Goal: Task Accomplishment & Management: Use online tool/utility

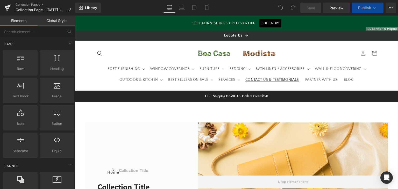
scroll to position [95, 0]
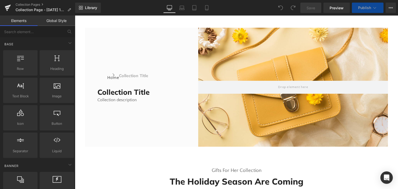
click at [139, 92] on h1 "Collection title" at bounding box center [139, 92] width 85 height 9
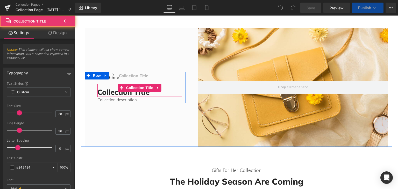
click at [162, 95] on h1 "Collection title" at bounding box center [139, 92] width 85 height 9
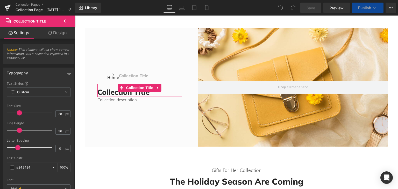
click at [59, 35] on link "Design" at bounding box center [58, 33] width 38 height 12
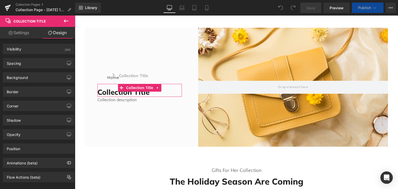
click at [15, 35] on link "Settings" at bounding box center [19, 33] width 38 height 12
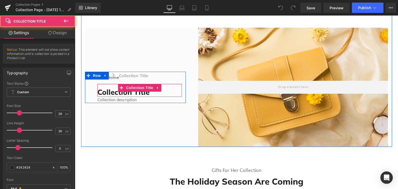
click at [132, 93] on h1 "Collection title" at bounding box center [139, 92] width 85 height 9
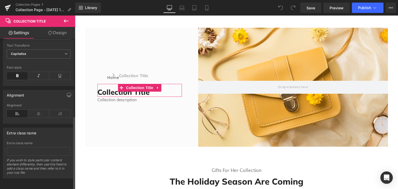
scroll to position [62, 0]
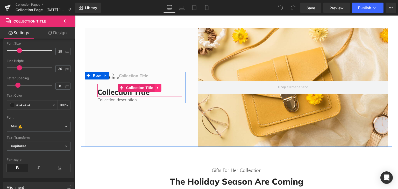
click at [156, 87] on icon at bounding box center [158, 88] width 4 height 4
click at [136, 88] on span "Collection Title" at bounding box center [140, 88] width 30 height 8
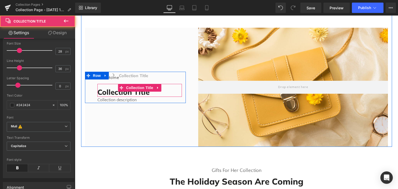
click at [108, 95] on h1 "Collection title" at bounding box center [139, 92] width 85 height 9
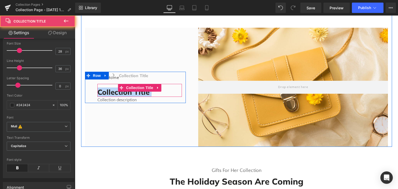
click at [108, 95] on h1 "Collection title" at bounding box center [139, 92] width 85 height 9
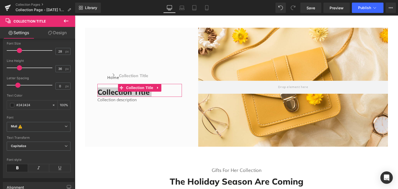
click at [60, 32] on link "Design" at bounding box center [58, 33] width 38 height 12
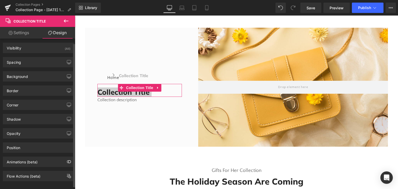
scroll to position [0, 0]
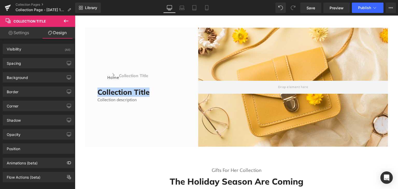
click at [250, 109] on div at bounding box center [293, 87] width 190 height 119
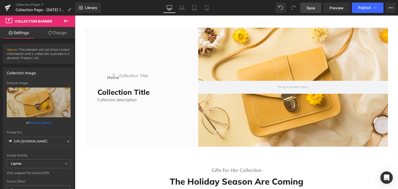
click at [316, 11] on link "Save" at bounding box center [310, 8] width 21 height 10
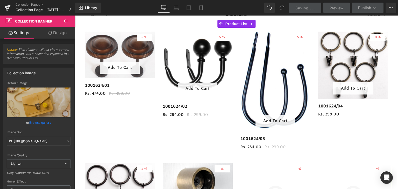
scroll to position [190, 0]
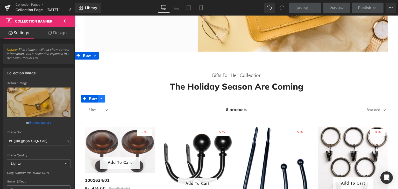
click at [101, 98] on icon at bounding box center [102, 99] width 4 height 4
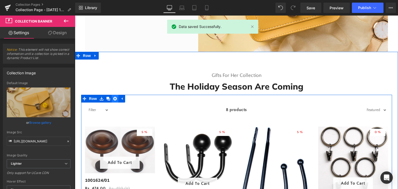
click at [113, 98] on icon at bounding box center [115, 99] width 4 height 4
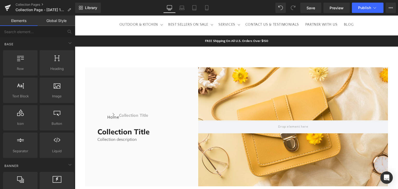
scroll to position [0, 0]
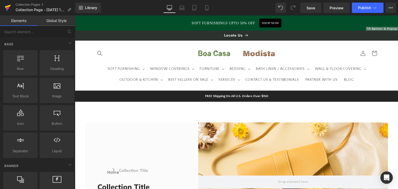
click at [6, 8] on icon at bounding box center [8, 8] width 4 height 2
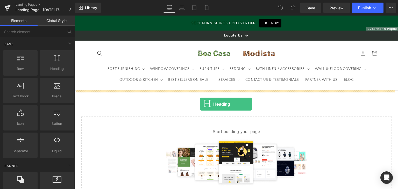
drag, startPoint x: 129, startPoint y: 80, endPoint x: 200, endPoint y: 104, distance: 75.4
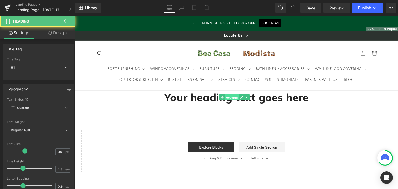
click at [227, 98] on span "Heading" at bounding box center [232, 98] width 14 height 6
click at [203, 98] on h1 "Your heading text goes here" at bounding box center [236, 97] width 323 height 13
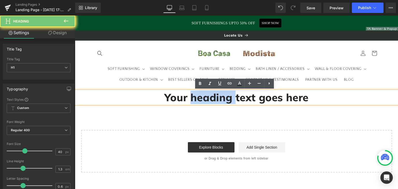
click at [203, 98] on h1 "Your heading text goes here" at bounding box center [236, 97] width 323 height 13
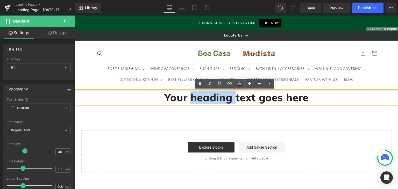
click at [203, 98] on h1 "Your heading text goes here" at bounding box center [236, 97] width 323 height 13
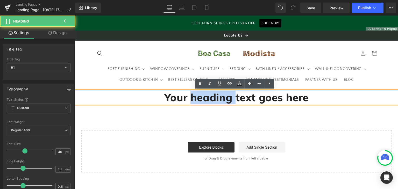
click at [203, 98] on h1 "Your heading text goes here" at bounding box center [236, 97] width 323 height 13
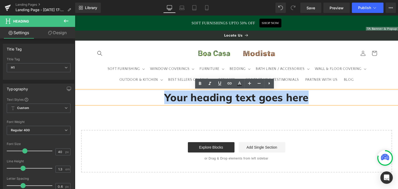
click at [203, 98] on h1 "Your heading text goes here" at bounding box center [236, 97] width 323 height 13
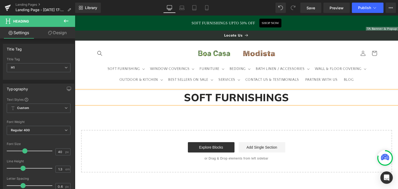
click at [243, 118] on div "SOFT FURNISHINGS Heading Select your layout" at bounding box center [236, 132] width 323 height 82
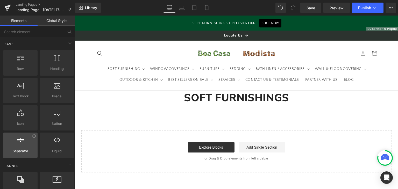
scroll to position [95, 0]
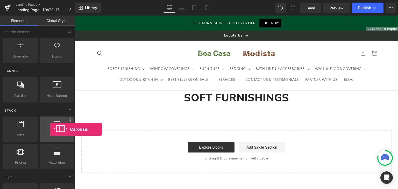
click at [50, 129] on div at bounding box center [56, 127] width 31 height 12
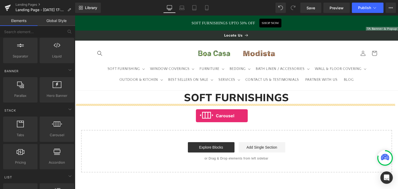
drag, startPoint x: 124, startPoint y: 141, endPoint x: 196, endPoint y: 116, distance: 76.1
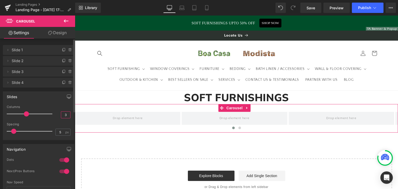
click at [61, 115] on input "3" at bounding box center [65, 115] width 9 height 6
click at [247, 108] on icon at bounding box center [246, 108] width 1 height 2
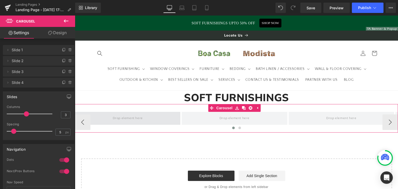
click at [155, 120] on span at bounding box center [127, 118] width 105 height 13
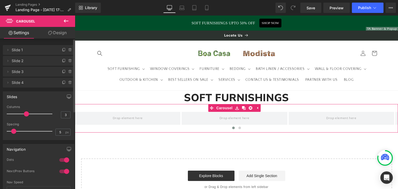
click at [20, 48] on span "Slide 1" at bounding box center [34, 50] width 44 height 10
click at [34, 52] on span "Slide 1" at bounding box center [34, 50] width 44 height 10
click at [19, 52] on span "Slide 1" at bounding box center [34, 50] width 44 height 10
click at [7, 50] on icon at bounding box center [8, 50] width 4 height 4
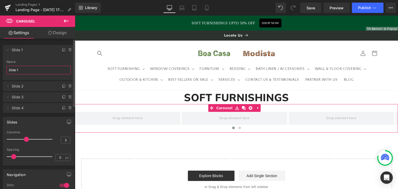
click at [23, 71] on input "Slide 1" at bounding box center [38, 70] width 64 height 9
click at [8, 49] on icon at bounding box center [8, 50] width 4 height 4
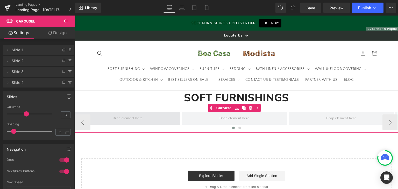
click at [109, 118] on span at bounding box center [127, 118] width 105 height 13
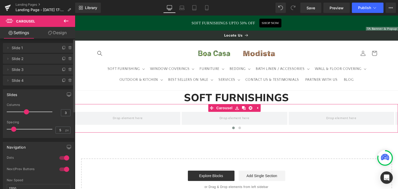
scroll to position [0, 0]
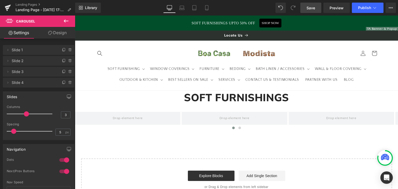
click at [308, 10] on span "Save" at bounding box center [310, 7] width 9 height 5
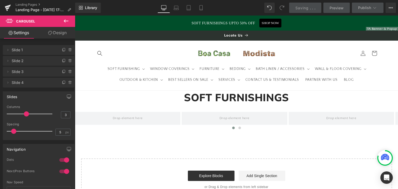
click at [63, 21] on icon at bounding box center [66, 21] width 6 height 6
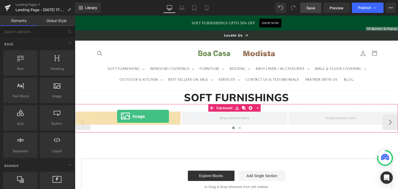
drag, startPoint x: 134, startPoint y: 104, endPoint x: 117, endPoint y: 116, distance: 20.8
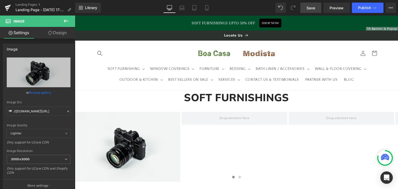
click at [63, 24] on button at bounding box center [66, 21] width 18 height 11
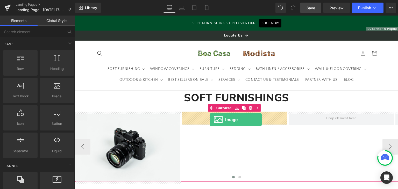
drag, startPoint x: 130, startPoint y: 101, endPoint x: 210, endPoint y: 120, distance: 81.8
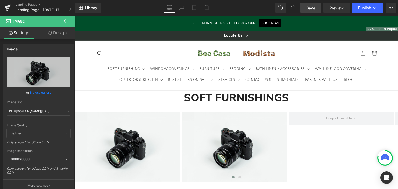
click at [68, 21] on icon at bounding box center [66, 20] width 5 height 3
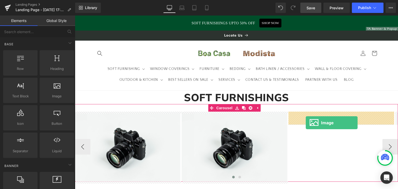
drag, startPoint x: 127, startPoint y: 110, endPoint x: 306, endPoint y: 123, distance: 179.0
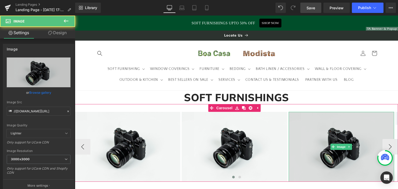
scroll to position [95, 0]
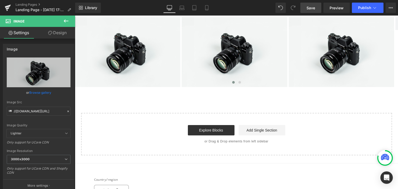
click at [62, 17] on button at bounding box center [66, 21] width 18 height 11
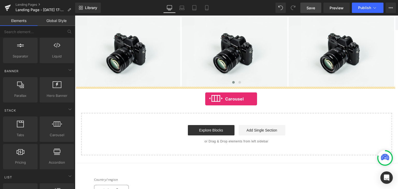
drag, startPoint x: 77, startPoint y: 128, endPoint x: 205, endPoint y: 99, distance: 131.5
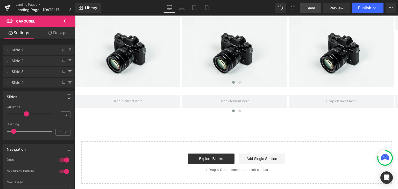
click at [68, 23] on icon at bounding box center [66, 21] width 6 height 6
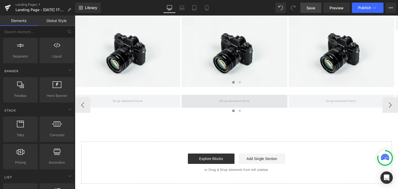
scroll to position [0, 0]
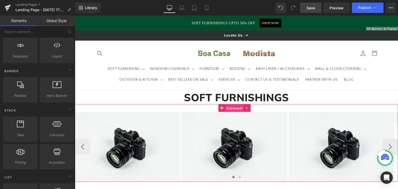
click at [221, 109] on link "Carousel" at bounding box center [230, 108] width 25 height 8
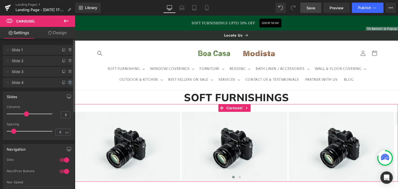
click at [69, 83] on icon at bounding box center [70, 83] width 2 height 2
click at [67, 83] on button "Delete" at bounding box center [64, 83] width 16 height 7
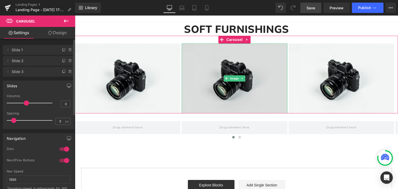
scroll to position [95, 0]
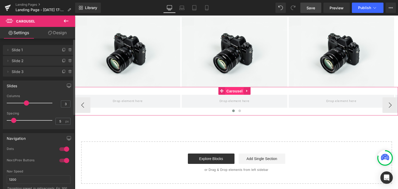
click at [233, 91] on span "Carousel" at bounding box center [234, 91] width 19 height 8
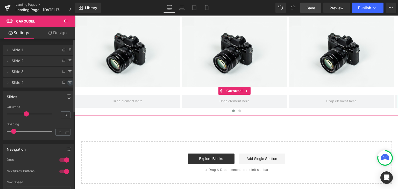
click at [68, 84] on icon at bounding box center [70, 83] width 4 height 4
click at [68, 84] on button "Delete" at bounding box center [64, 83] width 16 height 7
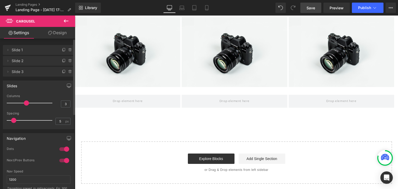
click at [66, 22] on icon at bounding box center [66, 21] width 6 height 6
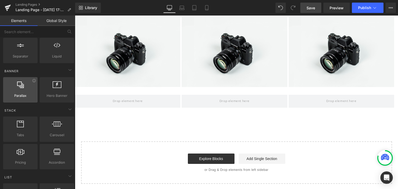
scroll to position [0, 0]
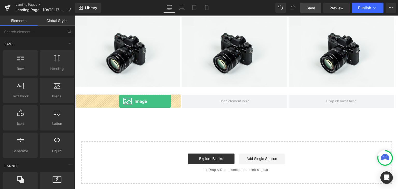
drag, startPoint x: 131, startPoint y: 106, endPoint x: 119, endPoint y: 101, distance: 12.8
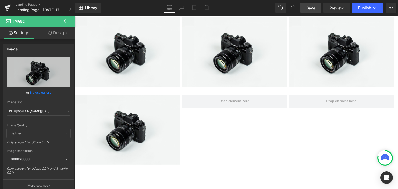
click at [65, 22] on icon at bounding box center [66, 21] width 6 height 6
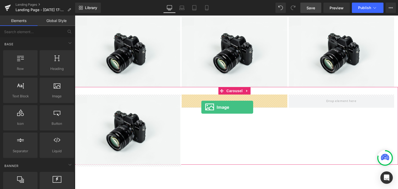
drag, startPoint x: 129, startPoint y: 108, endPoint x: 201, endPoint y: 107, distance: 72.0
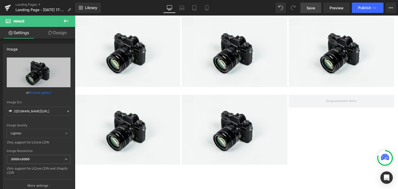
click at [67, 22] on icon at bounding box center [66, 21] width 6 height 6
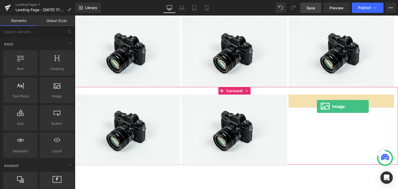
drag, startPoint x: 132, startPoint y: 110, endPoint x: 317, endPoint y: 106, distance: 185.3
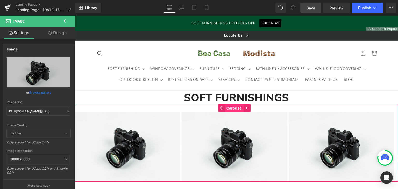
click at [232, 106] on span "Carousel" at bounding box center [234, 108] width 19 height 8
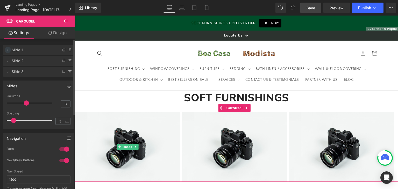
click at [9, 51] on icon at bounding box center [8, 50] width 4 height 4
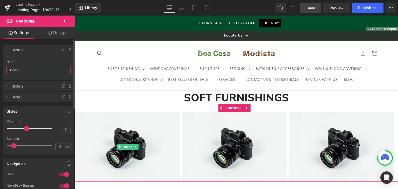
click at [12, 69] on input "Slide 1" at bounding box center [38, 70] width 64 height 9
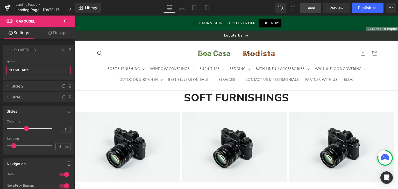
type input "GEOMETRICS"
click at [56, 31] on link "Design" at bounding box center [58, 33] width 38 height 12
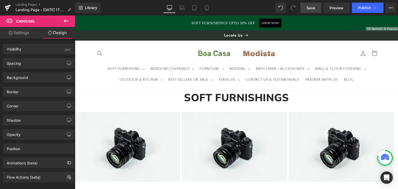
click at [26, 37] on link "Settings" at bounding box center [19, 33] width 38 height 12
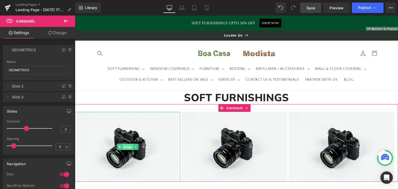
click at [127, 146] on span "Image" at bounding box center [127, 147] width 11 height 6
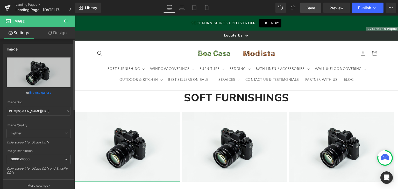
click at [37, 93] on link "Browse gallery" at bounding box center [40, 92] width 22 height 9
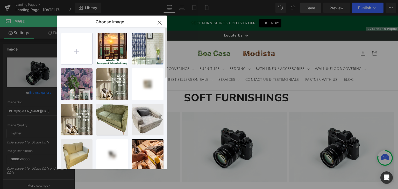
click at [77, 51] on input "file" at bounding box center [76, 48] width 31 height 31
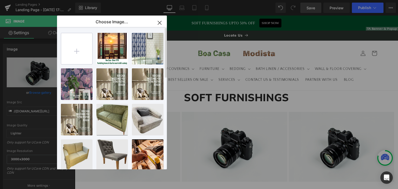
type input "C:\fakepath\UPH GEOMATRICS 2.jpg"
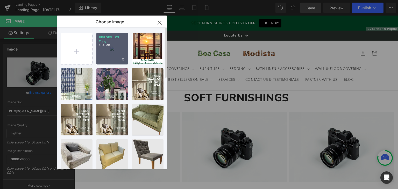
click at [112, 49] on div "UPH GEO...CS 2.jpg 1.34 MB" at bounding box center [112, 49] width 32 height 32
type input "https://ucarecdn.com/78ca22c0-b069-47d9-9912-5d1d22db72e0/-/format/auto/-/previ…"
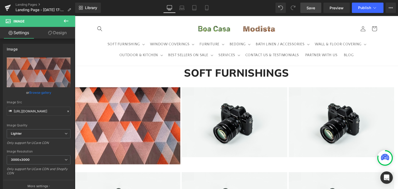
scroll to position [37, 0]
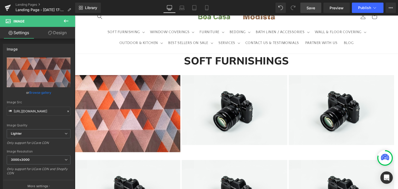
click at [67, 23] on icon at bounding box center [66, 21] width 6 height 6
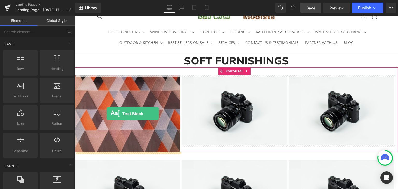
drag, startPoint x: 94, startPoint y: 107, endPoint x: 107, endPoint y: 114, distance: 14.8
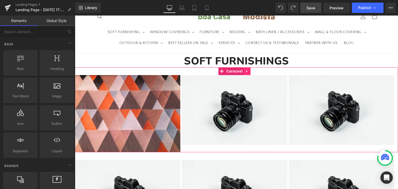
click at [246, 72] on icon at bounding box center [247, 71] width 4 height 4
click at [259, 70] on link at bounding box center [257, 71] width 7 height 8
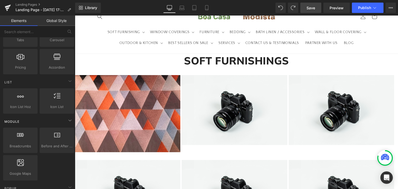
scroll to position [95, 0]
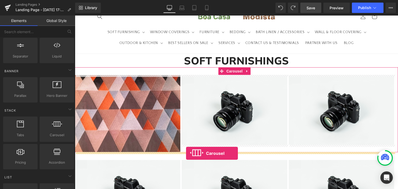
drag, startPoint x: 162, startPoint y: 147, endPoint x: 186, endPoint y: 153, distance: 25.3
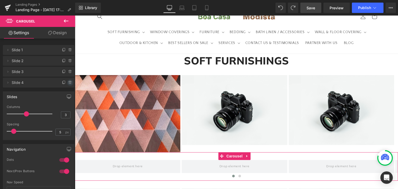
click at [67, 82] on span at bounding box center [70, 83] width 6 height 6
click at [65, 82] on button "Delete" at bounding box center [64, 83] width 16 height 7
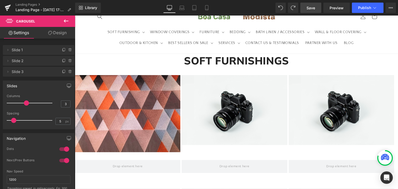
click at [66, 22] on icon at bounding box center [66, 21] width 6 height 6
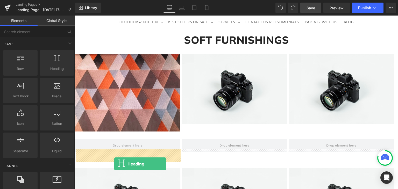
scroll to position [68, 0]
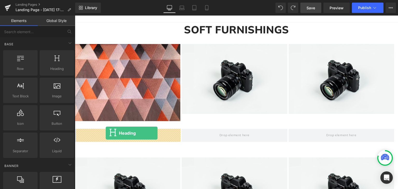
drag, startPoint x: 125, startPoint y: 78, endPoint x: 106, endPoint y: 133, distance: 58.0
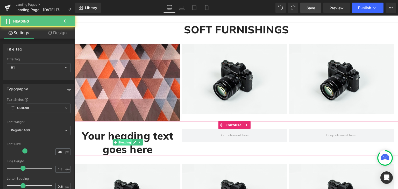
click at [124, 141] on span "Heading" at bounding box center [125, 142] width 14 height 6
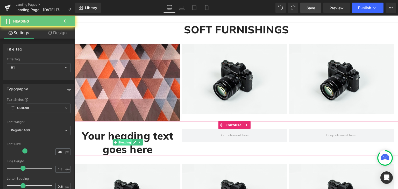
click at [124, 141] on span "Heading" at bounding box center [125, 142] width 14 height 6
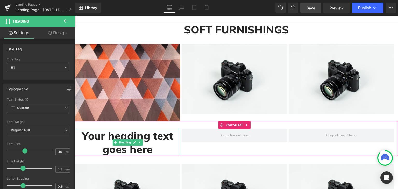
click at [130, 134] on h1 "Your heading text goes here" at bounding box center [127, 142] width 105 height 27
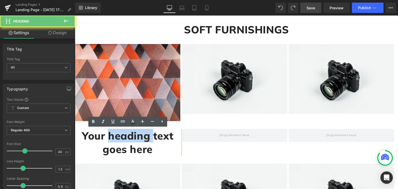
click at [130, 134] on h1 "Your heading text goes here" at bounding box center [127, 142] width 105 height 27
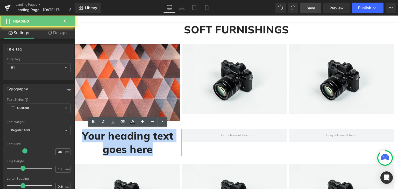
click at [130, 134] on h1 "Your heading text goes here" at bounding box center [127, 142] width 105 height 27
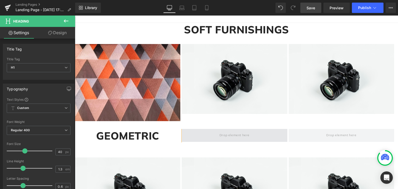
click at [228, 130] on span at bounding box center [234, 135] width 105 height 13
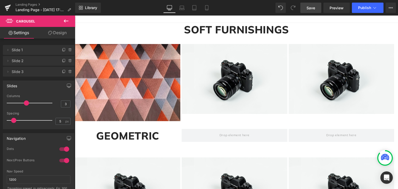
click at [68, 20] on icon at bounding box center [66, 21] width 6 height 6
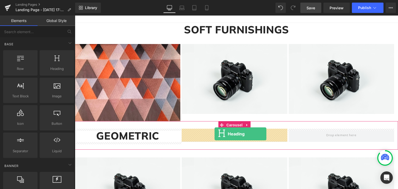
drag, startPoint x: 134, startPoint y: 84, endPoint x: 215, endPoint y: 134, distance: 94.7
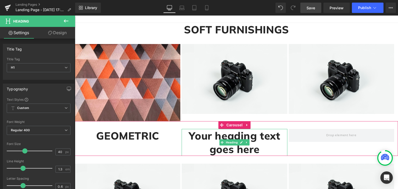
click at [250, 133] on h1 "Your heading text goes here" at bounding box center [234, 142] width 105 height 27
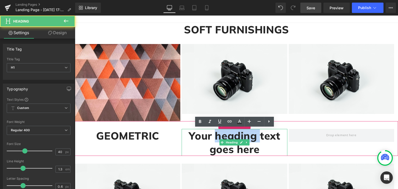
click at [250, 133] on h1 "Your heading text goes here" at bounding box center [234, 142] width 105 height 27
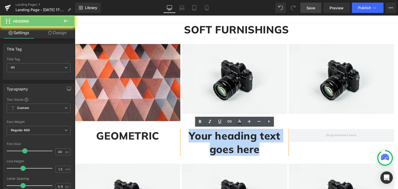
click at [250, 133] on h1 "Your heading text goes here" at bounding box center [234, 142] width 105 height 27
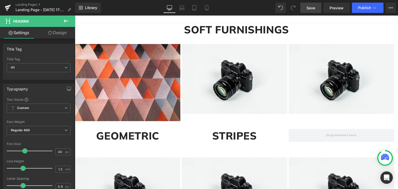
click at [61, 20] on button at bounding box center [66, 21] width 18 height 11
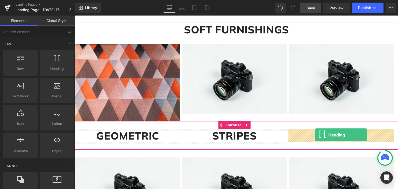
drag, startPoint x: 133, startPoint y: 81, endPoint x: 315, endPoint y: 135, distance: 190.2
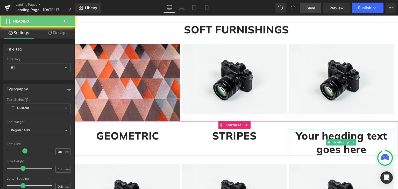
click at [315, 135] on h1 "Your heading text goes here" at bounding box center [341, 142] width 105 height 27
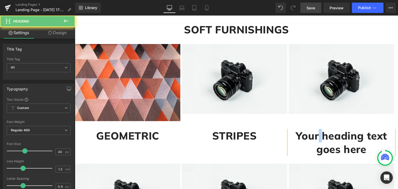
click at [315, 135] on h1 "Your heading text goes here" at bounding box center [341, 142] width 105 height 27
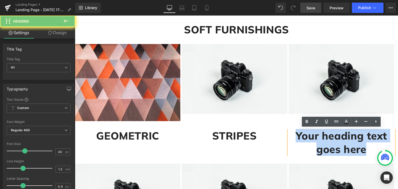
click at [315, 135] on h1 "Your heading text goes here" at bounding box center [341, 142] width 105 height 27
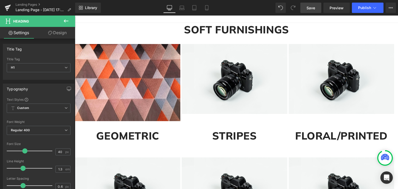
click at [66, 22] on icon at bounding box center [66, 21] width 6 height 6
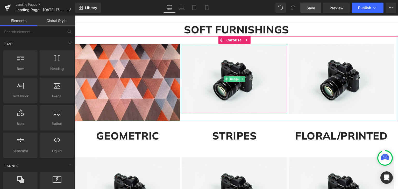
click at [232, 77] on span "Image" at bounding box center [234, 79] width 11 height 6
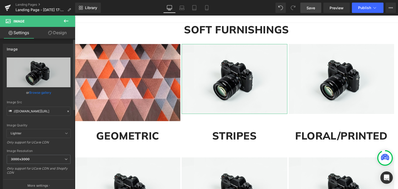
click at [38, 95] on link "Browse gallery" at bounding box center [40, 92] width 22 height 9
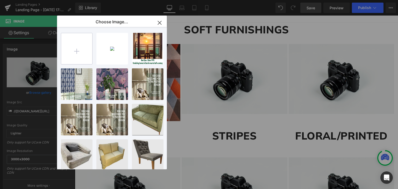
click at [84, 47] on input "file" at bounding box center [76, 48] width 31 height 31
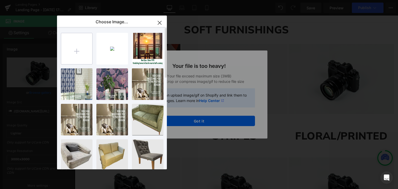
click at [79, 48] on input "file" at bounding box center [76, 48] width 31 height 31
click at [156, 24] on icon "button" at bounding box center [159, 23] width 8 height 8
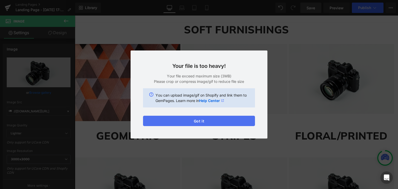
click at [202, 124] on button "Got it" at bounding box center [199, 121] width 112 height 10
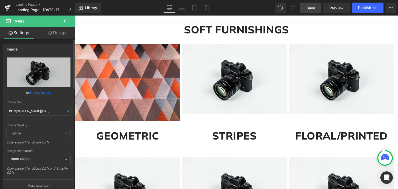
click at [40, 92] on link "Browse gallery" at bounding box center [40, 92] width 22 height 9
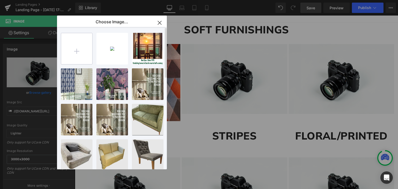
click at [85, 51] on input "file" at bounding box center [76, 48] width 31 height 31
click at [160, 27] on button "button" at bounding box center [159, 23] width 15 height 15
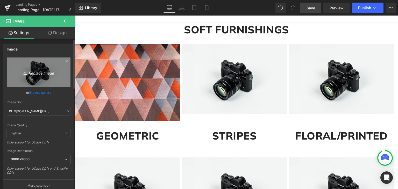
click at [41, 71] on icon "Replace Image" at bounding box center [38, 72] width 41 height 6
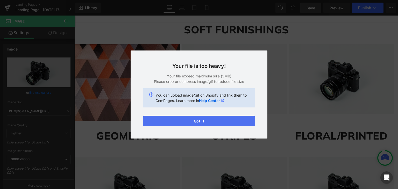
drag, startPoint x: 210, startPoint y: 122, endPoint x: 135, endPoint y: 106, distance: 76.5
click at [210, 122] on button "Got it" at bounding box center [199, 121] width 112 height 10
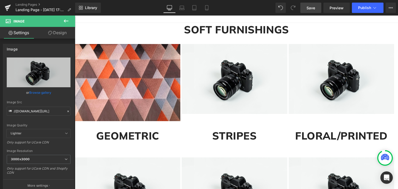
click at [65, 23] on icon at bounding box center [66, 21] width 6 height 6
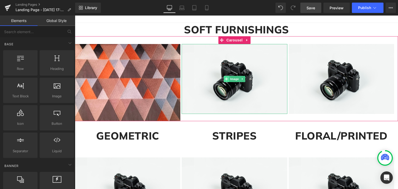
drag, startPoint x: 230, startPoint y: 80, endPoint x: 227, endPoint y: 78, distance: 3.8
click at [230, 80] on span "Image" at bounding box center [234, 79] width 11 height 6
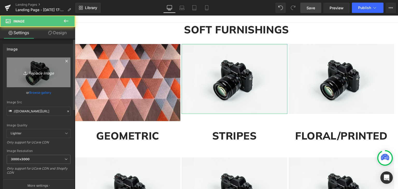
click at [39, 74] on icon "Replace Image" at bounding box center [38, 72] width 41 height 6
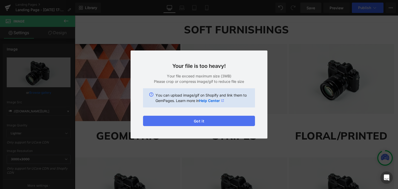
drag, startPoint x: 213, startPoint y: 123, endPoint x: 130, endPoint y: 131, distance: 83.8
click at [213, 123] on button "Got it" at bounding box center [199, 121] width 112 height 10
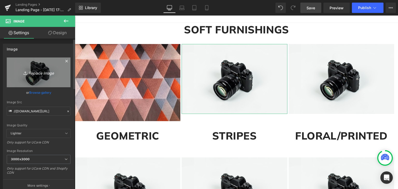
click at [38, 72] on icon "Replace Image" at bounding box center [38, 72] width 41 height 6
click at [35, 70] on icon "Replace Image" at bounding box center [38, 72] width 41 height 6
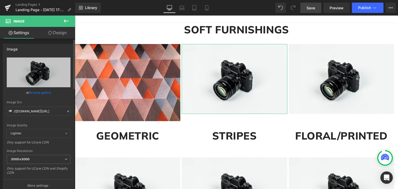
click at [42, 91] on link "Browse gallery" at bounding box center [40, 92] width 22 height 9
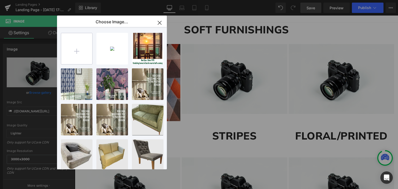
click at [75, 47] on input "file" at bounding box center [76, 48] width 31 height 31
type input "C:\fakepath\CURTAIN MAIN STRIPES.jpg"
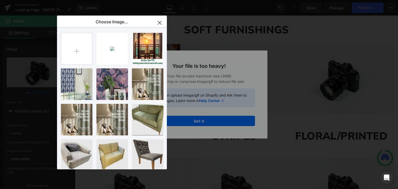
click at [159, 22] on icon "button" at bounding box center [159, 22] width 3 height 3
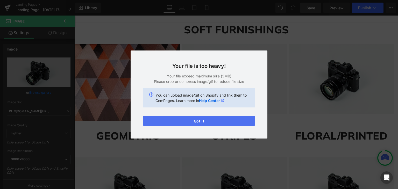
click at [204, 121] on button "Got it" at bounding box center [199, 121] width 112 height 10
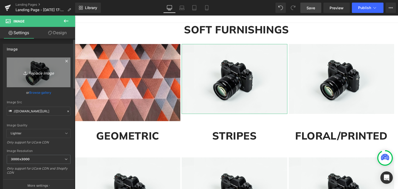
click at [43, 71] on icon "Replace Image" at bounding box center [38, 72] width 41 height 6
type input "C:\fakepath\CURTAIN MAIN STRIPES 2.jpg"
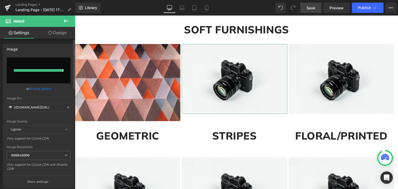
type input "https://ucarecdn.com/cebcfa49-6f08-4d03-bd2f-09ccb6b3c656/-/format/auto/-/previ…"
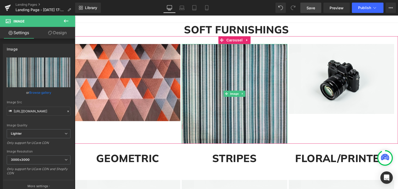
click at [246, 123] on img at bounding box center [234, 94] width 105 height 100
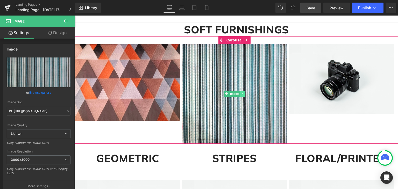
click at [240, 91] on link at bounding box center [242, 94] width 5 height 6
click at [245, 94] on icon at bounding box center [245, 93] width 3 height 3
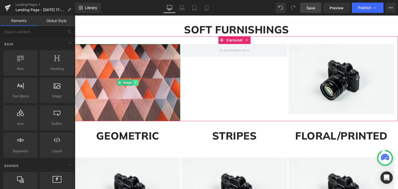
click at [134, 82] on icon at bounding box center [135, 82] width 3 height 3
click at [139, 83] on icon at bounding box center [138, 82] width 3 height 3
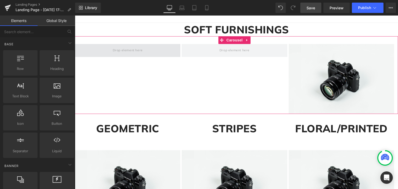
click at [129, 49] on span at bounding box center [128, 50] width 34 height 9
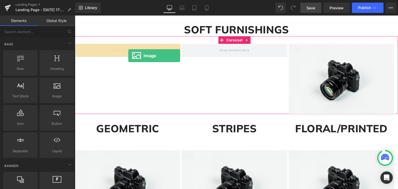
drag, startPoint x: 147, startPoint y: 105, endPoint x: 128, endPoint y: 56, distance: 53.3
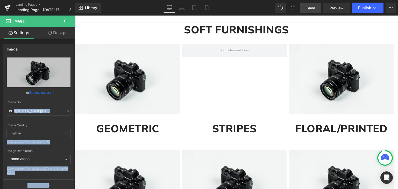
click at [67, 23] on icon at bounding box center [66, 21] width 6 height 6
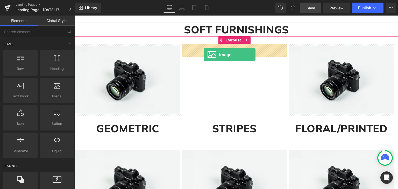
drag, startPoint x: 129, startPoint y: 103, endPoint x: 204, endPoint y: 54, distance: 89.2
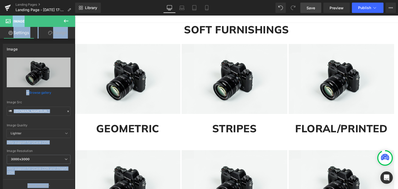
click at [67, 21] on icon at bounding box center [66, 20] width 5 height 3
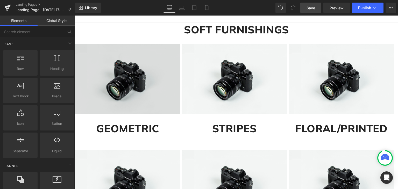
click at [112, 76] on img at bounding box center [127, 79] width 105 height 70
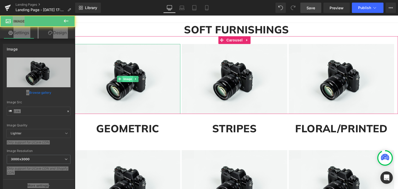
type input "//d1um8515vdn9kb.cloudfront.net/images/parallax.jpg"
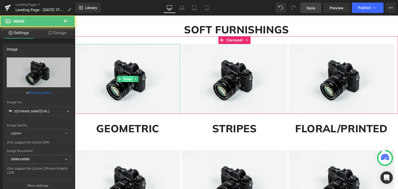
click at [129, 79] on span "Image" at bounding box center [127, 79] width 11 height 6
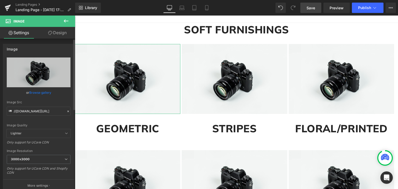
click at [39, 93] on link "Browse gallery" at bounding box center [40, 92] width 22 height 9
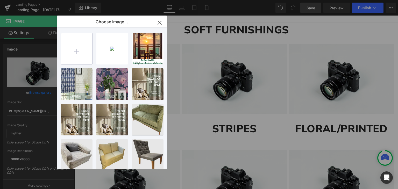
click at [76, 50] on input "file" at bounding box center [76, 48] width 31 height 31
type input "C:\fakepath\UPH GEOMATRICS 2.jpg"
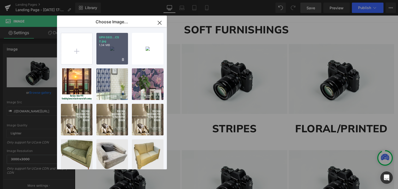
click at [109, 52] on div "UPH GEO...CS 2.jpg 1.34 MB" at bounding box center [112, 49] width 32 height 32
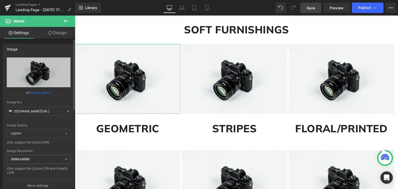
click at [42, 91] on link "Browse gallery" at bounding box center [40, 92] width 22 height 9
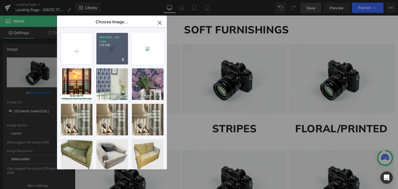
click at [110, 51] on div "UPH GEO...CS 2.jpg 1.34 MB" at bounding box center [112, 49] width 32 height 32
type input "[URL][DOMAIN_NAME]"
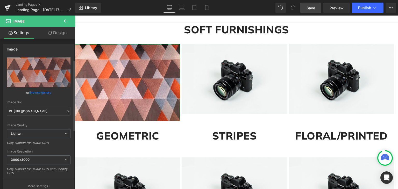
scroll to position [95, 0]
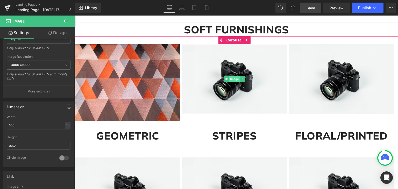
click at [233, 80] on span "Image" at bounding box center [234, 79] width 11 height 6
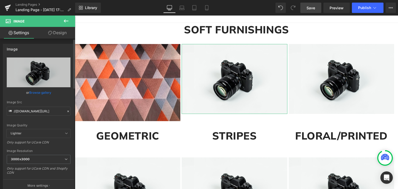
click at [40, 90] on link "Browse gallery" at bounding box center [40, 92] width 22 height 9
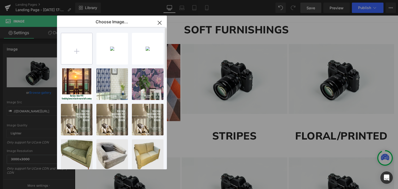
click at [80, 50] on input "file" at bounding box center [76, 48] width 31 height 31
type input "C:\fakepath\CURTAIN MAIN STRIPES 2.jpg"
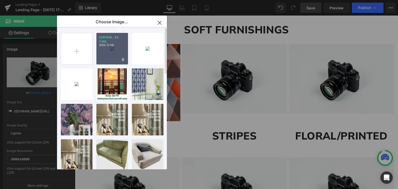
click at [112, 49] on div "CURTAIN...ES 2.jpg 1006.13 KB" at bounding box center [112, 49] width 32 height 32
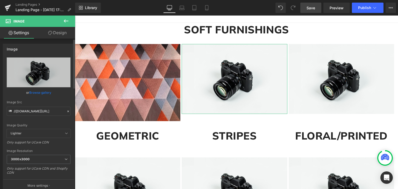
click at [35, 91] on link "Browse gallery" at bounding box center [40, 92] width 22 height 9
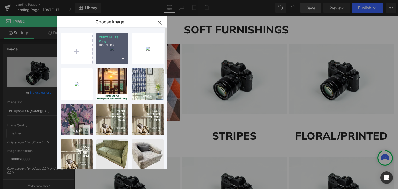
click at [104, 53] on div "CURTAIN...ES 2.jpg 1006.13 KB" at bounding box center [112, 49] width 32 height 32
type input "[URL][DOMAIN_NAME]"
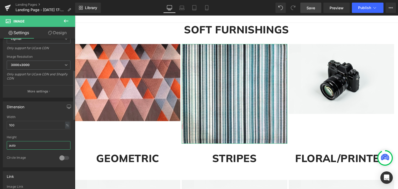
click at [27, 142] on input "auto" at bounding box center [39, 145] width 64 height 9
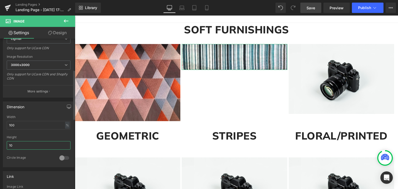
type input "1"
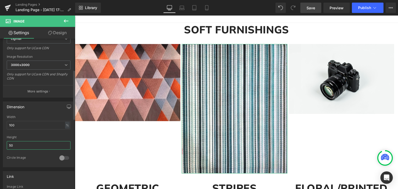
type input "5"
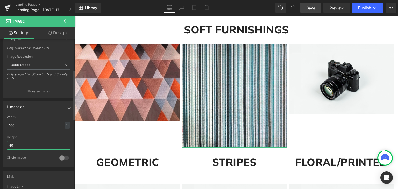
type input "4"
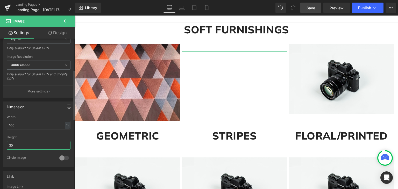
type input "300"
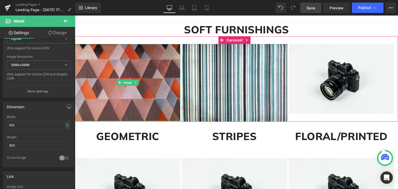
click at [144, 86] on img at bounding box center [127, 82] width 105 height 77
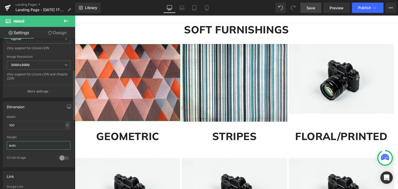
click at [26, 145] on input "auto" at bounding box center [39, 145] width 64 height 9
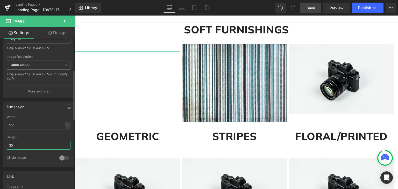
type input "300"
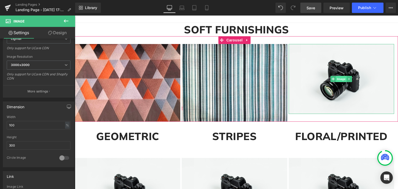
click at [341, 79] on span "Image" at bounding box center [341, 79] width 11 height 6
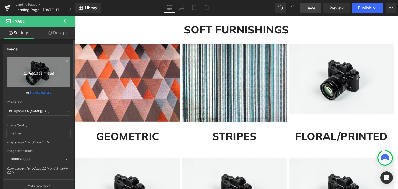
click at [38, 75] on icon "Replace Image" at bounding box center [38, 72] width 41 height 6
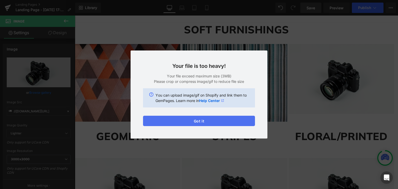
click at [232, 120] on button "Got it" at bounding box center [199, 121] width 112 height 10
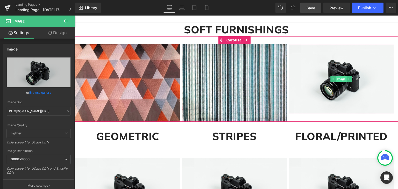
click at [342, 79] on span "Image" at bounding box center [341, 79] width 11 height 6
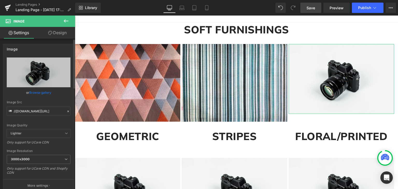
click at [39, 92] on link "Browse gallery" at bounding box center [40, 92] width 22 height 9
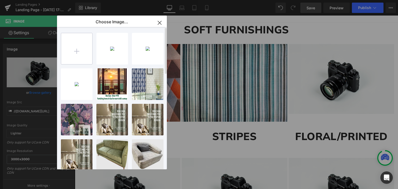
click at [75, 48] on input "file" at bounding box center [76, 48] width 31 height 31
type input "C:\fakepath\100967-big.webp"
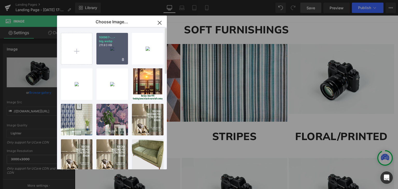
click at [111, 51] on div "100967-...-big.webp 211.93 KB" at bounding box center [112, 49] width 32 height 32
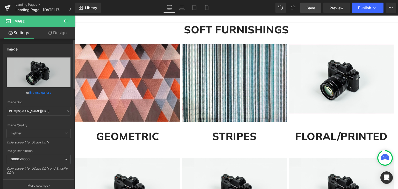
click at [39, 92] on link "Browse gallery" at bounding box center [40, 92] width 22 height 9
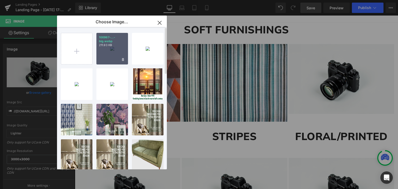
click at [109, 45] on p "211.93 KB" at bounding box center [112, 45] width 26 height 4
type input "https://ucarecdn.com/3a7171e6-6d96-4b39-bba6-1c10aa6557f1/-/format/auto/-/previ…"
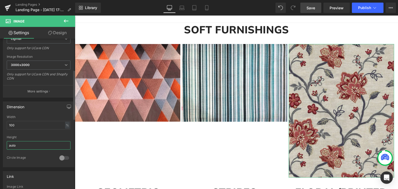
click at [31, 145] on input "auto" at bounding box center [39, 145] width 64 height 9
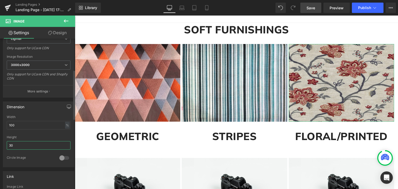
type input "3"
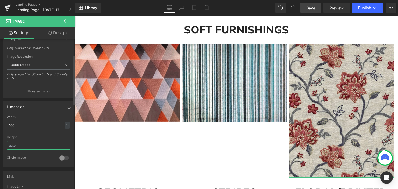
scroll to position [0, 0]
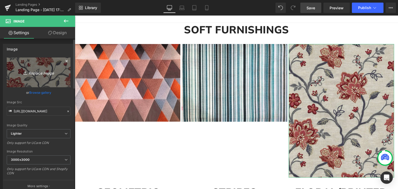
click at [38, 70] on icon "Replace Image" at bounding box center [38, 72] width 41 height 6
type input "C:\fakepath\100967-big.jpg"
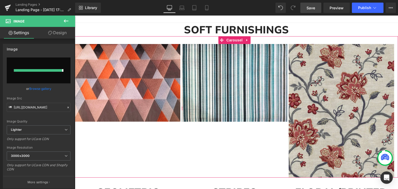
type input "[URL][DOMAIN_NAME]"
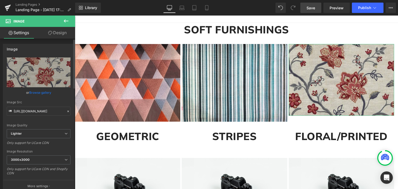
scroll to position [95, 0]
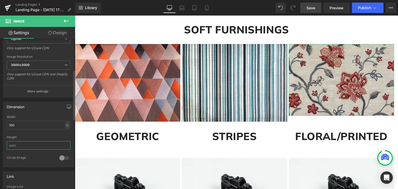
click at [20, 145] on input "text" at bounding box center [39, 145] width 64 height 9
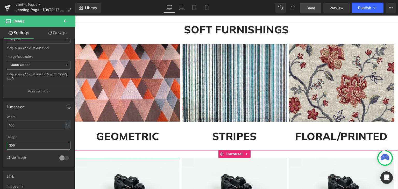
scroll to position [163, 0]
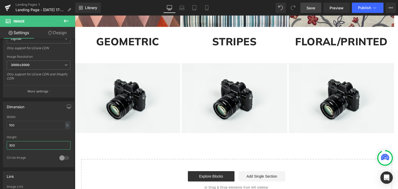
type input "300"
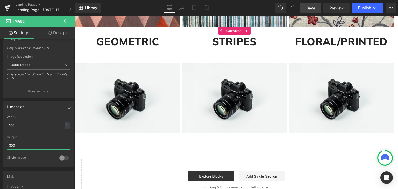
scroll to position [68, 0]
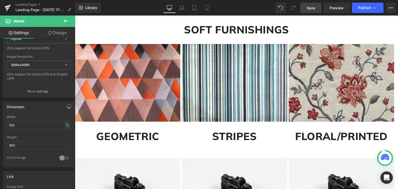
click at [311, 5] on span "Save" at bounding box center [310, 7] width 9 height 5
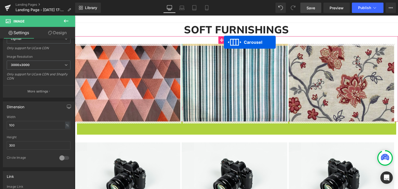
drag, startPoint x: 221, startPoint y: 124, endPoint x: 224, endPoint y: 42, distance: 81.9
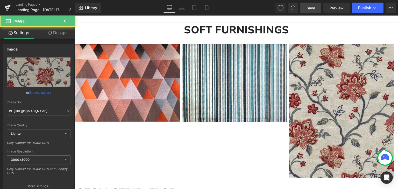
type input "https://ucarecdn.com/3a7171e6-6d96-4b39-bba6-1c10aa6557f1/-/format/auto/-/previ…"
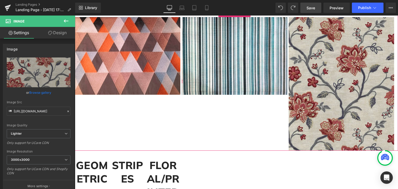
scroll to position [0, 0]
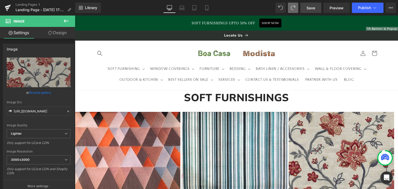
type input "300"
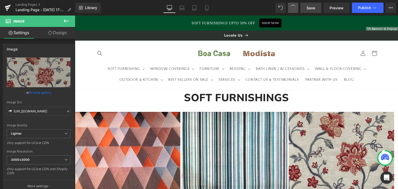
type input "[URL][DOMAIN_NAME]"
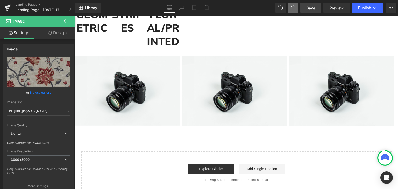
scroll to position [95, 0]
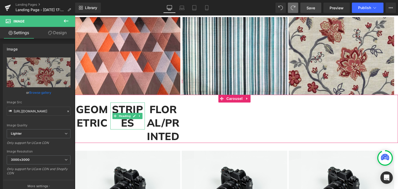
click at [134, 116] on icon at bounding box center [134, 116] width 3 height 3
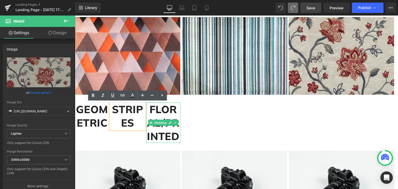
click at [156, 119] on h1 "FLORAL/PRINTED" at bounding box center [163, 123] width 34 height 40
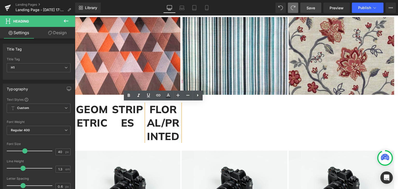
click at [217, 122] on div "GEOMETRIC Heading STRIPES Heading FLORAL/PRINTED Heading" at bounding box center [236, 123] width 323 height 40
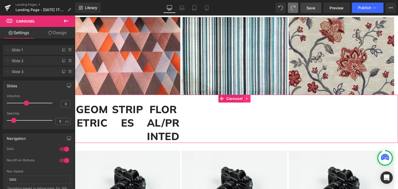
click at [247, 99] on icon at bounding box center [246, 99] width 1 height 2
click at [253, 98] on link at bounding box center [250, 99] width 7 height 8
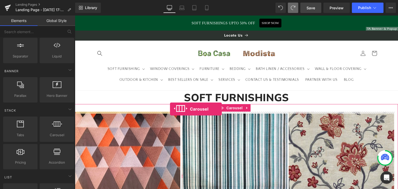
drag, startPoint x: 129, startPoint y: 147, endPoint x: 170, endPoint y: 109, distance: 55.7
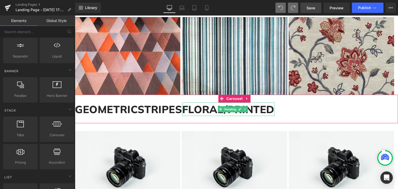
click at [201, 111] on h1 "FLORAL/PRINTED" at bounding box center [228, 109] width 92 height 13
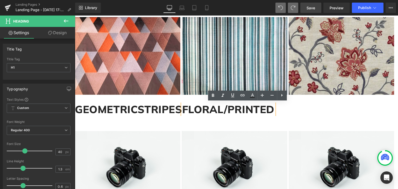
click at [236, 108] on h1 "FLORAL/PRINTED" at bounding box center [228, 109] width 92 height 13
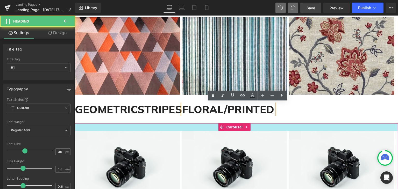
click at [254, 125] on div at bounding box center [236, 127] width 323 height 8
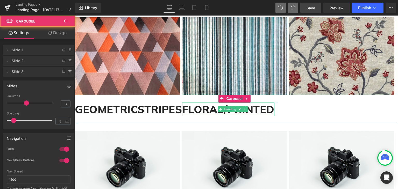
click at [263, 110] on h1 "FLORAL/PRINTED" at bounding box center [228, 109] width 92 height 13
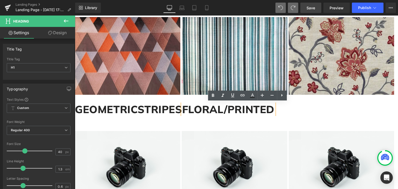
click at [175, 99] on div "GEOMETRIC Heading STRIPES Heading FLORAL/PRINTED Heading ‹ › Carousel" at bounding box center [236, 109] width 323 height 28
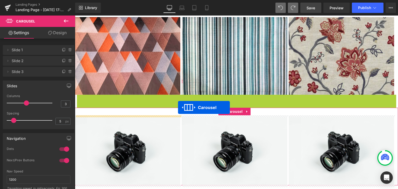
drag, startPoint x: 222, startPoint y: 99, endPoint x: 178, endPoint y: 107, distance: 44.7
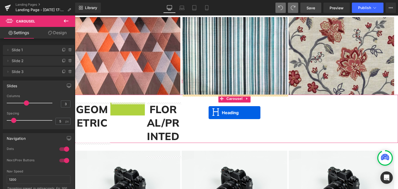
drag, startPoint x: 116, startPoint y: 116, endPoint x: 209, endPoint y: 113, distance: 92.8
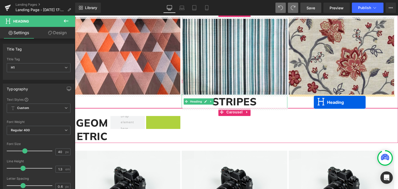
drag, startPoint x: 152, startPoint y: 144, endPoint x: 314, endPoint y: 102, distance: 166.6
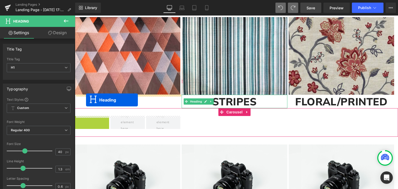
drag, startPoint x: 79, startPoint y: 136, endPoint x: 86, endPoint y: 100, distance: 36.9
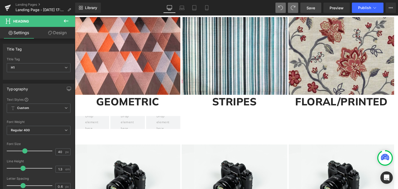
click at [315, 9] on span "Save" at bounding box center [310, 7] width 9 height 5
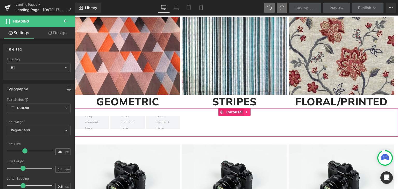
click at [245, 112] on icon at bounding box center [247, 112] width 4 height 4
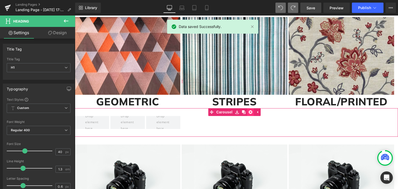
click at [252, 113] on icon at bounding box center [251, 112] width 4 height 4
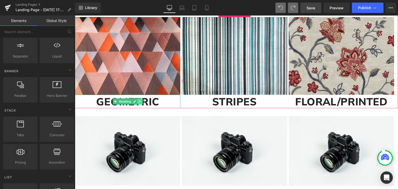
click at [140, 103] on icon at bounding box center [140, 101] width 3 height 3
click at [149, 101] on icon at bounding box center [148, 101] width 3 height 3
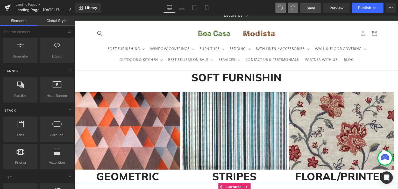
scroll to position [0, 0]
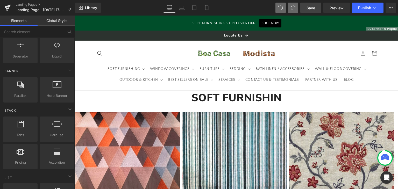
click at [311, 12] on link "Save" at bounding box center [310, 8] width 21 height 10
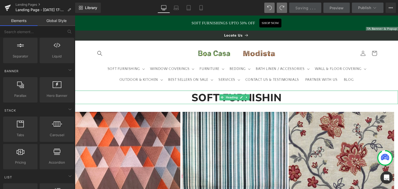
click at [279, 96] on h1 "SOFT FURNISHIN" at bounding box center [236, 97] width 323 height 13
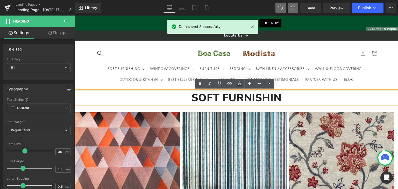
click at [291, 99] on h1 "SOFT FURNISHIN" at bounding box center [236, 97] width 323 height 13
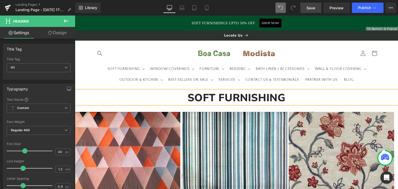
click at [309, 10] on span "Save" at bounding box center [310, 7] width 9 height 5
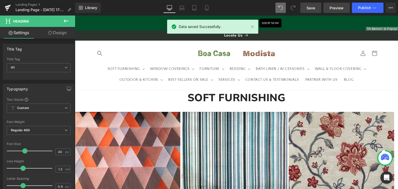
click at [340, 10] on span "Preview" at bounding box center [337, 7] width 14 height 5
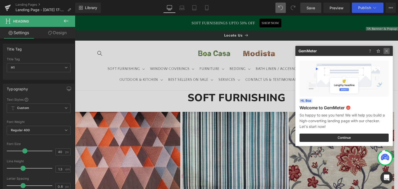
drag, startPoint x: 387, startPoint y: 53, endPoint x: 290, endPoint y: 40, distance: 98.3
click at [387, 53] on img at bounding box center [386, 51] width 6 height 6
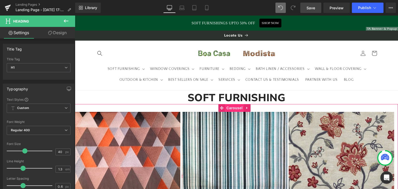
click at [237, 108] on span "Carousel" at bounding box center [234, 108] width 19 height 8
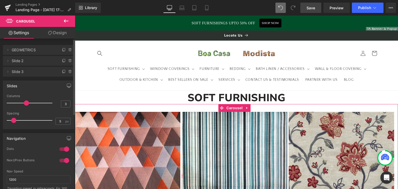
scroll to position [95, 0]
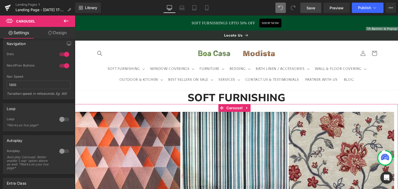
click at [55, 34] on link "Design" at bounding box center [58, 33] width 38 height 12
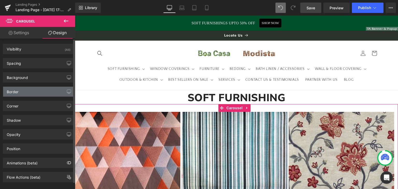
click at [27, 94] on div "Border" at bounding box center [38, 92] width 71 height 10
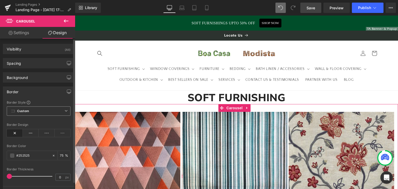
click at [58, 109] on span "Custom Setup Global Style" at bounding box center [39, 110] width 64 height 9
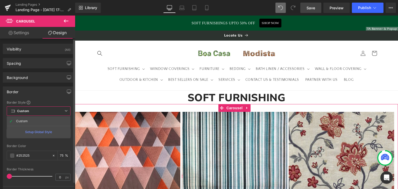
click at [58, 109] on span "Custom Setup Global Style" at bounding box center [39, 110] width 64 height 9
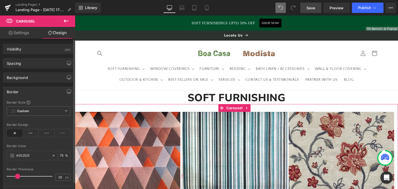
drag, startPoint x: 9, startPoint y: 175, endPoint x: 17, endPoint y: 175, distance: 8.3
click at [17, 175] on span at bounding box center [17, 176] width 5 height 5
drag, startPoint x: 17, startPoint y: 175, endPoint x: 31, endPoint y: 175, distance: 13.5
click at [20, 175] on span at bounding box center [17, 176] width 5 height 5
type input "0"
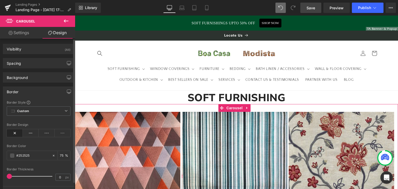
drag, startPoint x: 29, startPoint y: 175, endPoint x: 0, endPoint y: 175, distance: 29.0
click at [0, 175] on div "Border Border Style Custom Custom Setup Global Style Custom Setup Global Style …" at bounding box center [38, 141] width 77 height 116
click at [42, 65] on div "Spacing" at bounding box center [38, 63] width 71 height 10
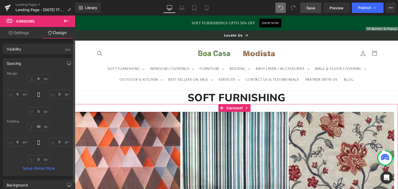
click at [42, 65] on div "Spacing" at bounding box center [38, 63] width 71 height 10
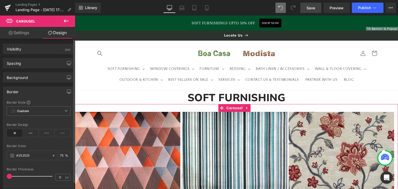
scroll to position [108, 0]
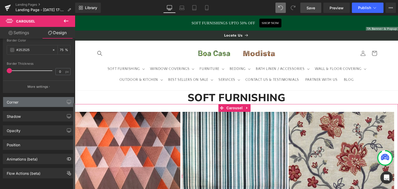
click at [44, 97] on div "Corner" at bounding box center [38, 102] width 71 height 10
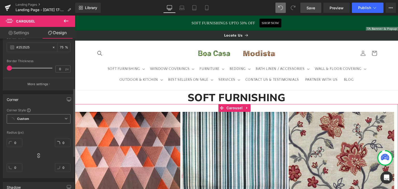
click at [53, 117] on span "Custom Setup Global Style" at bounding box center [39, 118] width 64 height 9
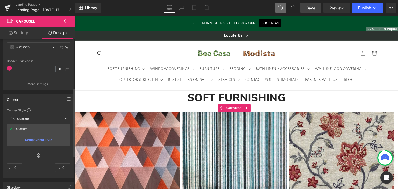
click at [39, 140] on div "Setup Global Style" at bounding box center [39, 140] width 64 height 12
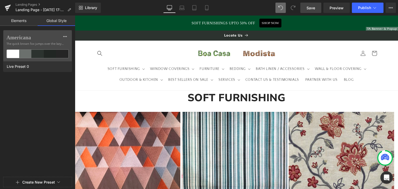
click at [20, 23] on link "Elements" at bounding box center [19, 21] width 38 height 10
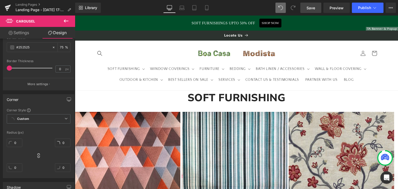
click at [309, 10] on span "Save" at bounding box center [310, 7] width 9 height 5
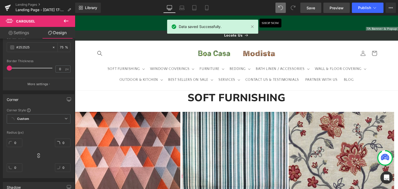
click at [334, 10] on span "Preview" at bounding box center [337, 7] width 14 height 5
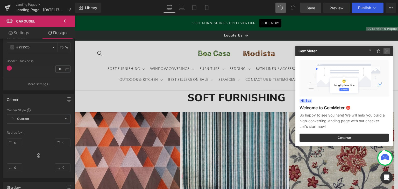
click at [387, 51] on img at bounding box center [386, 51] width 6 height 6
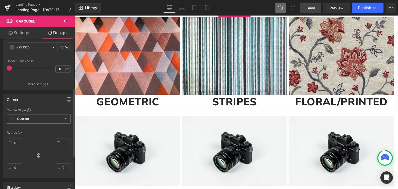
scroll to position [0, 0]
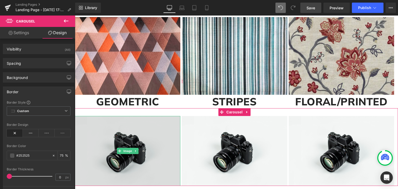
click at [124, 147] on img at bounding box center [127, 151] width 105 height 70
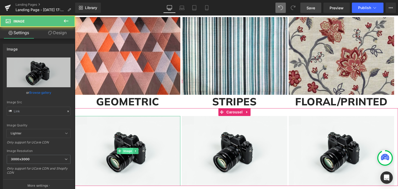
type input "//d1um8515vdn9kb.cloudfront.net/images/parallax.jpg"
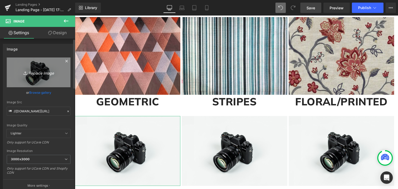
click at [37, 73] on icon "Replace Image" at bounding box center [38, 72] width 41 height 6
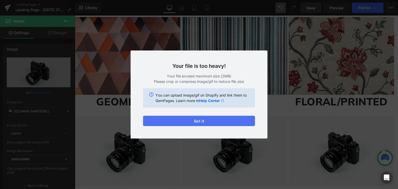
drag, startPoint x: 186, startPoint y: 122, endPoint x: 113, endPoint y: 103, distance: 75.9
click at [186, 122] on button "Got it" at bounding box center [199, 121] width 112 height 10
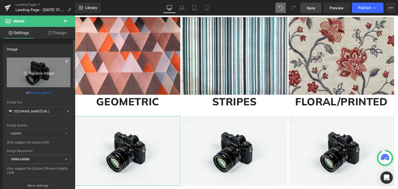
click at [33, 73] on icon "Replace Image" at bounding box center [38, 72] width 41 height 6
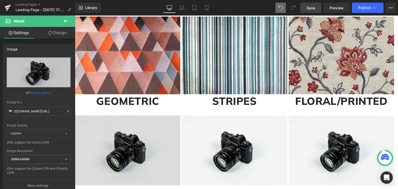
scroll to position [95, 0]
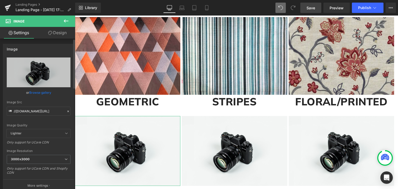
click at [42, 95] on link "Browse gallery" at bounding box center [40, 92] width 22 height 9
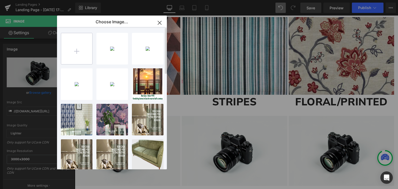
click at [75, 47] on input "file" at bounding box center [76, 48] width 31 height 31
type input "C:\fakepath\COTTON ENBRO.jpg"
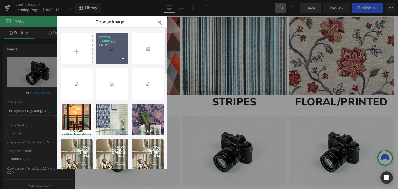
click at [115, 55] on div "COTTON ...NBRO.jpg 1.12 MB" at bounding box center [112, 49] width 32 height 32
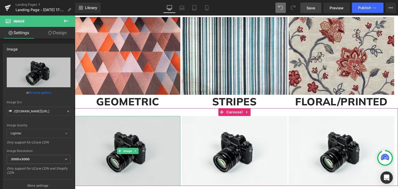
scroll to position [190, 0]
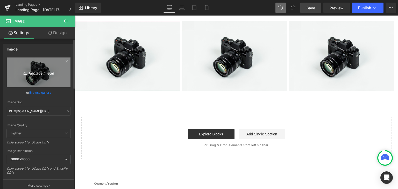
click at [37, 70] on icon "Replace Image" at bounding box center [38, 72] width 41 height 6
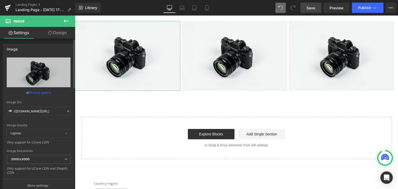
click at [38, 90] on link "Browse gallery" at bounding box center [40, 92] width 22 height 9
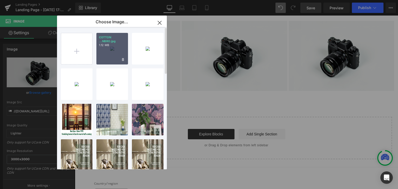
click at [113, 43] on p "1.12 MB" at bounding box center [112, 45] width 26 height 4
type input "[URL][DOMAIN_NAME]"
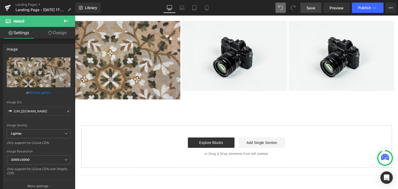
click at [156, 80] on img at bounding box center [127, 60] width 105 height 78
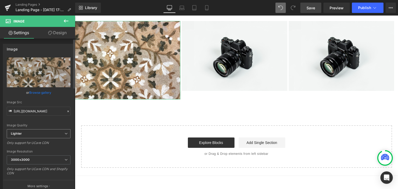
scroll to position [95, 0]
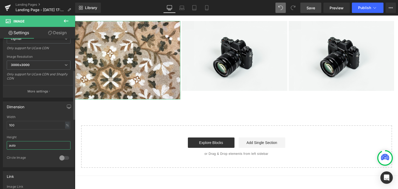
click at [24, 144] on input "auto" at bounding box center [39, 145] width 64 height 9
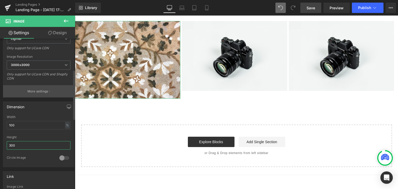
scroll to position [0, 0]
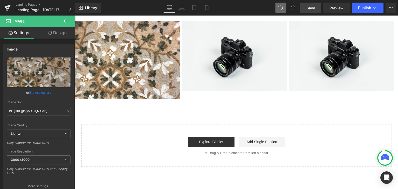
type input "300"
click at [64, 20] on icon at bounding box center [66, 21] width 6 height 6
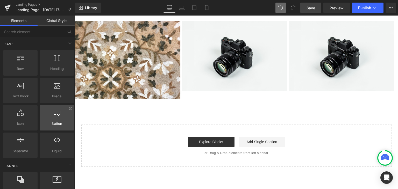
scroll to position [95, 0]
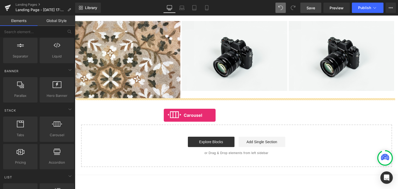
drag, startPoint x: 129, startPoint y: 143, endPoint x: 164, endPoint y: 115, distance: 44.3
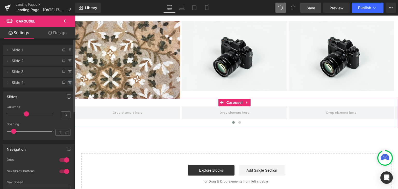
click at [69, 81] on icon at bounding box center [70, 83] width 4 height 4
click at [69, 80] on button "Delete" at bounding box center [64, 83] width 16 height 7
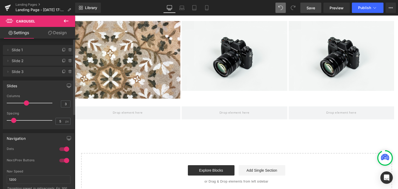
click at [66, 24] on button at bounding box center [66, 21] width 18 height 11
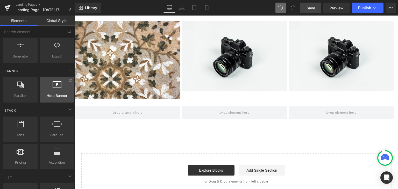
scroll to position [0, 0]
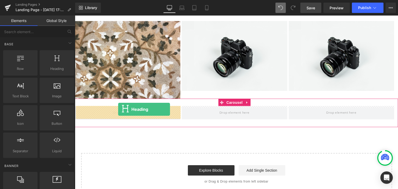
drag, startPoint x: 134, startPoint y: 85, endPoint x: 118, endPoint y: 110, distance: 29.1
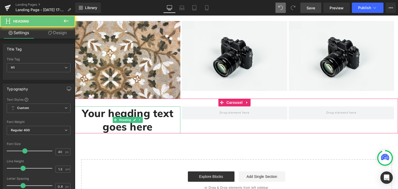
click at [118, 110] on h1 "Your heading text goes here" at bounding box center [127, 119] width 105 height 27
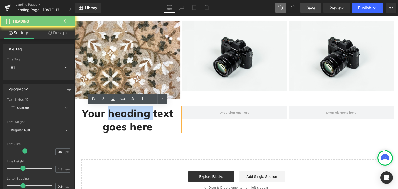
click at [118, 110] on h1 "Your heading text goes here" at bounding box center [127, 119] width 105 height 27
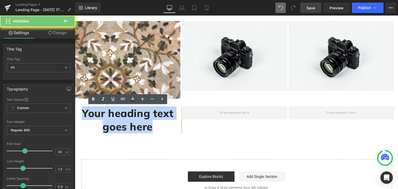
click at [118, 110] on h1 "Your heading text goes here" at bounding box center [127, 119] width 105 height 27
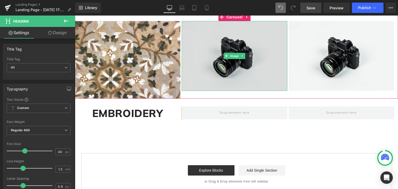
click at [221, 74] on img at bounding box center [234, 56] width 105 height 70
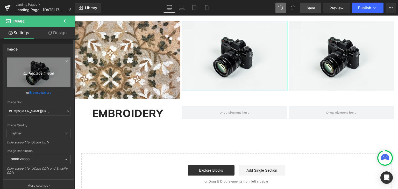
click at [44, 75] on icon "Replace Image" at bounding box center [38, 72] width 41 height 6
type input "C:\fakepath\CURTAIN PLAIN (1).jpg"
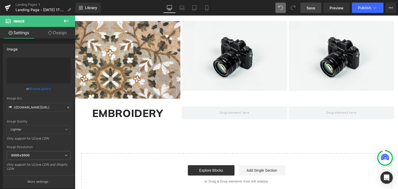
type input "[URL][DOMAIN_NAME]"
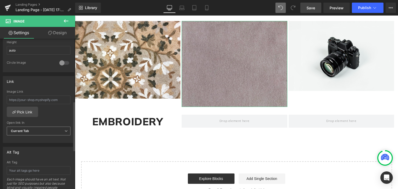
scroll to position [95, 0]
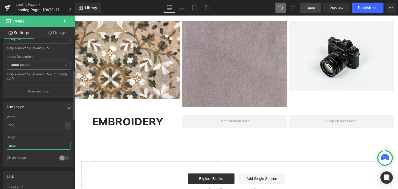
click at [30, 144] on input "auto" at bounding box center [39, 145] width 64 height 9
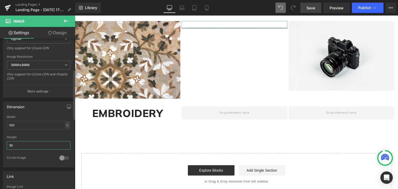
type input "300"
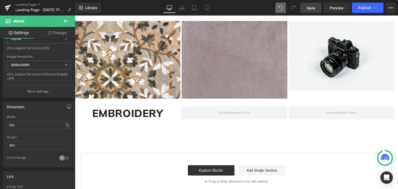
click at [62, 19] on button at bounding box center [66, 21] width 18 height 11
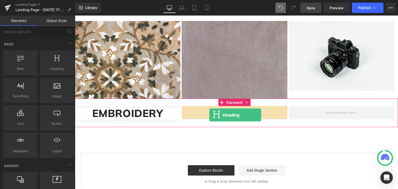
drag, startPoint x: 121, startPoint y: 76, endPoint x: 209, endPoint y: 115, distance: 96.3
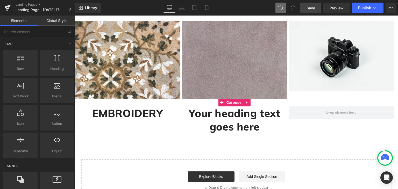
click at [209, 115] on h1 "Your heading text goes here" at bounding box center [234, 119] width 105 height 27
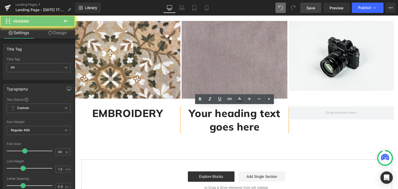
click at [209, 115] on h1 "Your heading text goes here" at bounding box center [234, 119] width 105 height 27
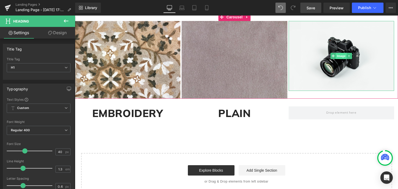
click at [345, 54] on span "Image" at bounding box center [341, 56] width 11 height 6
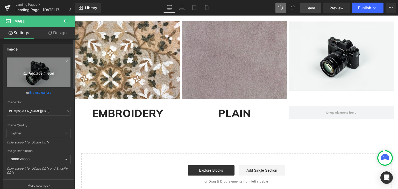
click at [37, 73] on icon "Replace Image" at bounding box center [38, 72] width 41 height 6
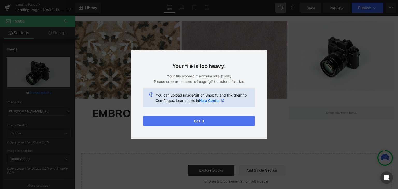
click at [191, 120] on button "Got it" at bounding box center [199, 121] width 112 height 10
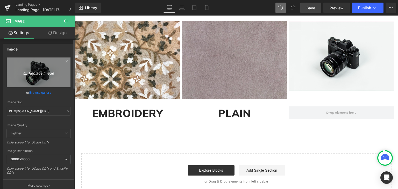
click at [39, 74] on icon "Replace Image" at bounding box center [38, 72] width 41 height 6
type input "C:\fakepath\220756_blackout-curtains-volume-iv-shadowblock-21389-6_medium_fc_py…"
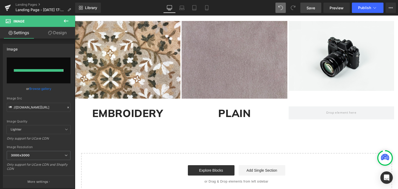
type input "[URL][DOMAIN_NAME]"
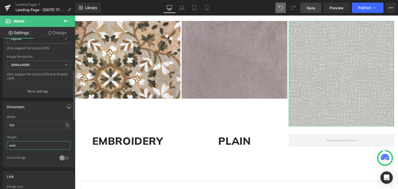
click at [24, 148] on input "auto" at bounding box center [39, 145] width 64 height 9
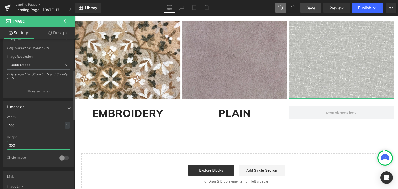
scroll to position [0, 0]
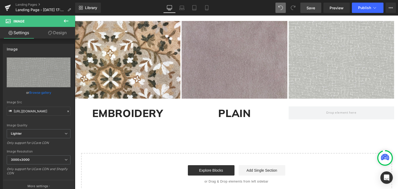
type input "300"
click at [63, 20] on icon at bounding box center [66, 21] width 6 height 6
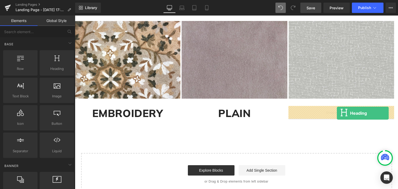
drag, startPoint x: 127, startPoint y: 84, endPoint x: 337, endPoint y: 113, distance: 212.1
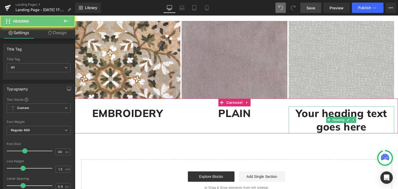
click at [337, 113] on h1 "Your heading text goes here" at bounding box center [341, 119] width 105 height 27
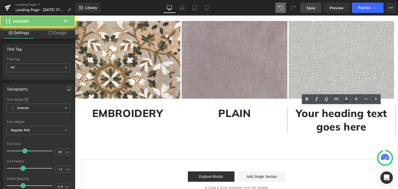
click at [337, 113] on h1 "Your heading text goes here" at bounding box center [341, 119] width 105 height 27
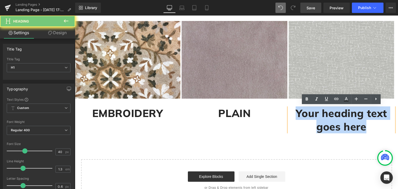
click at [337, 113] on h1 "Your heading text goes here" at bounding box center [341, 119] width 105 height 27
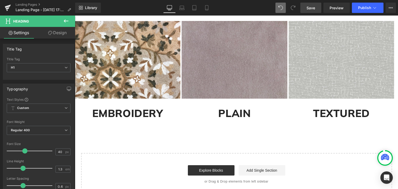
click at [314, 8] on span "Save" at bounding box center [310, 7] width 9 height 5
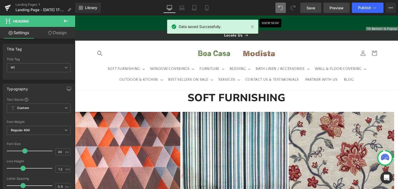
click at [343, 6] on span "Preview" at bounding box center [337, 7] width 14 height 5
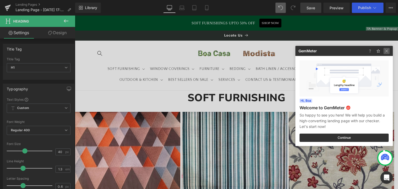
click at [384, 54] on img at bounding box center [386, 51] width 6 height 6
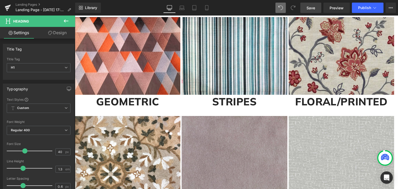
scroll to position [190, 0]
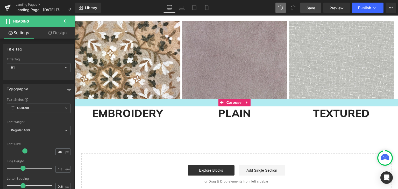
click at [131, 103] on div at bounding box center [236, 103] width 323 height 8
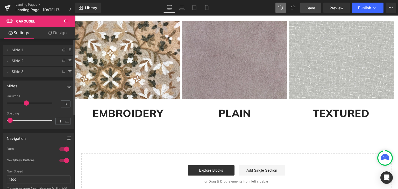
type input "3"
click at [11, 122] on span at bounding box center [11, 120] width 5 height 5
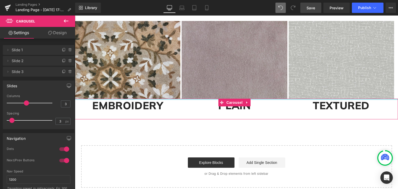
drag, startPoint x: 129, startPoint y: 103, endPoint x: 133, endPoint y: 84, distance: 19.7
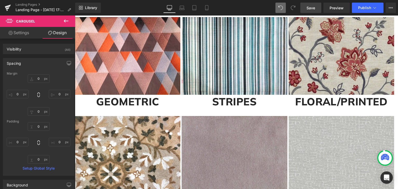
scroll to position [0, 0]
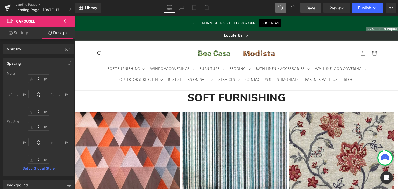
click at [312, 5] on span "Save" at bounding box center [310, 7] width 9 height 5
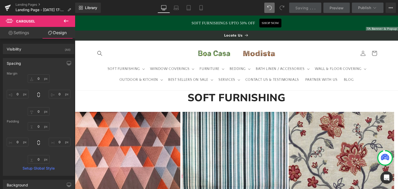
click at [67, 20] on icon at bounding box center [66, 21] width 6 height 6
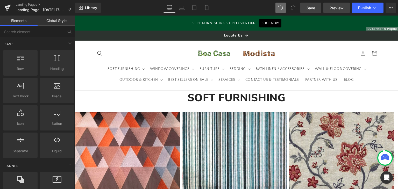
click at [339, 9] on span "Preview" at bounding box center [337, 7] width 14 height 5
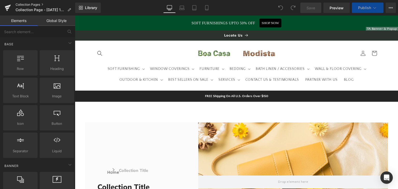
click at [22, 6] on link "Collection Pages" at bounding box center [46, 5] width 60 height 4
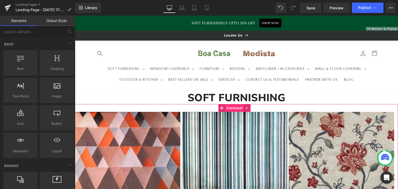
click at [229, 108] on span "Carousel" at bounding box center [234, 108] width 19 height 8
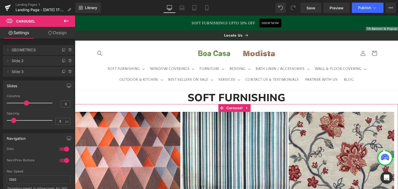
click at [62, 31] on link "Design" at bounding box center [58, 33] width 38 height 12
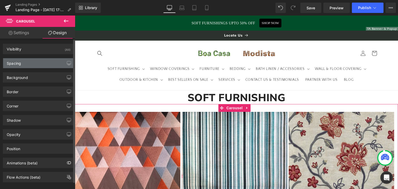
click at [27, 65] on div "Spacing" at bounding box center [38, 63] width 71 height 10
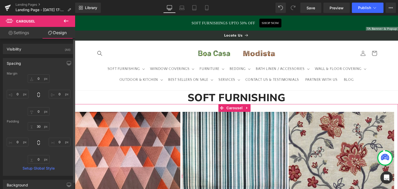
scroll to position [95, 0]
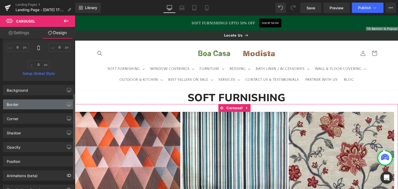
click at [32, 103] on div "Border" at bounding box center [38, 104] width 71 height 10
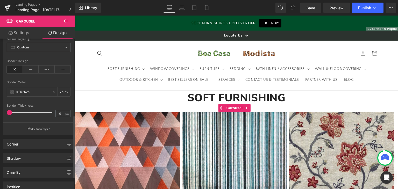
scroll to position [190, 0]
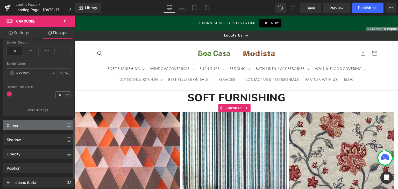
click at [31, 129] on div "Corner" at bounding box center [38, 125] width 71 height 10
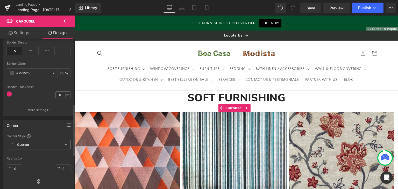
scroll to position [285, 0]
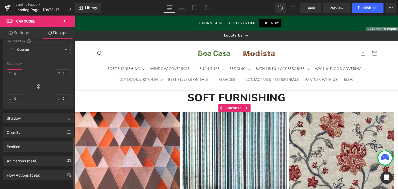
click at [13, 73] on input "0" at bounding box center [15, 73] width 16 height 9
type input "5"
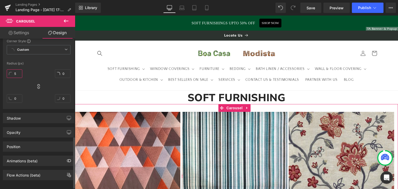
type input "5"
type input "50"
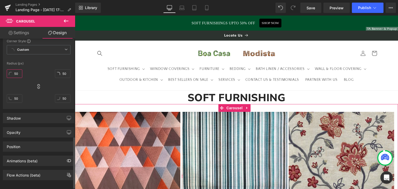
type input "50"
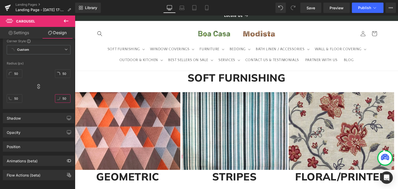
scroll to position [0, 0]
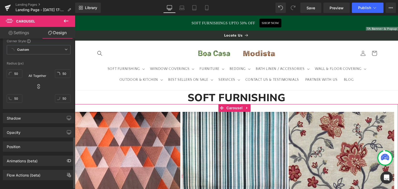
click at [36, 87] on icon at bounding box center [38, 86] width 5 height 5
click at [60, 46] on span "Custom Setup Global Style" at bounding box center [39, 49] width 64 height 9
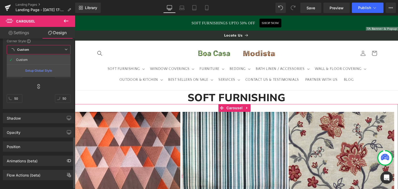
click at [49, 69] on div "Setup Global Style" at bounding box center [39, 71] width 64 height 12
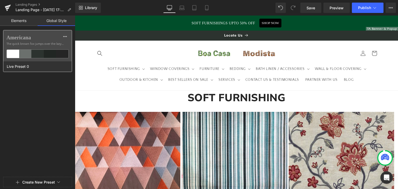
click at [10, 55] on div at bounding box center [13, 54] width 12 height 8
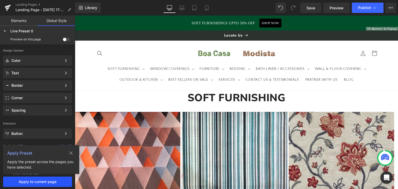
click at [31, 182] on span "Apply to current page" at bounding box center [37, 182] width 63 height 4
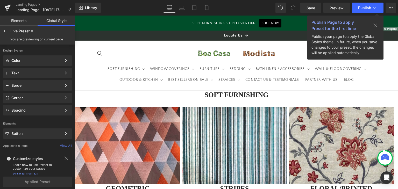
scroll to position [95, 0]
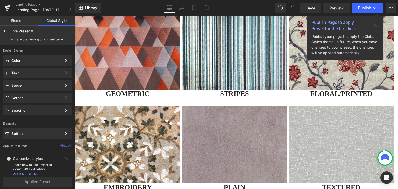
click at [146, 68] on img at bounding box center [127, 51] width 105 height 78
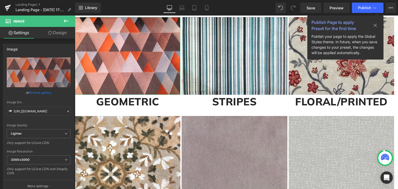
click at [54, 35] on link "Design" at bounding box center [58, 33] width 38 height 12
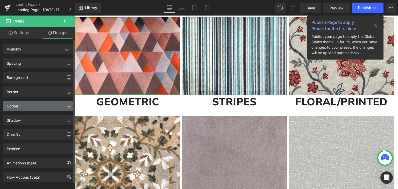
click at [30, 105] on div "Corner" at bounding box center [38, 106] width 71 height 10
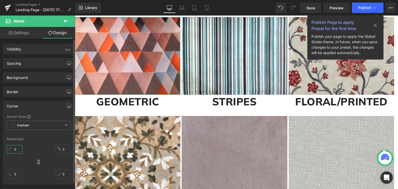
click at [16, 147] on input "0" at bounding box center [15, 149] width 16 height 9
type input "5"
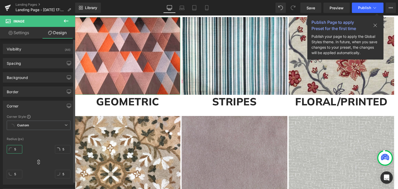
type input "50"
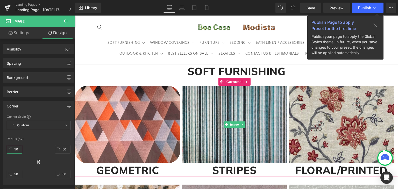
scroll to position [0, 0]
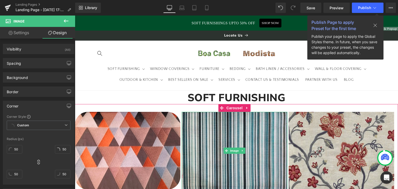
click at [212, 123] on img at bounding box center [234, 151] width 105 height 78
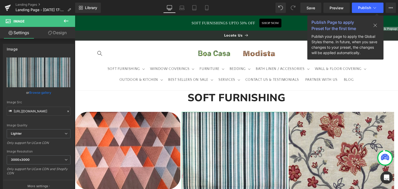
click at [63, 31] on link "Design" at bounding box center [58, 33] width 38 height 12
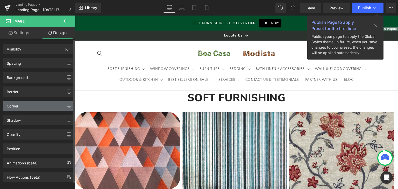
click at [37, 108] on div "Corner" at bounding box center [38, 106] width 71 height 10
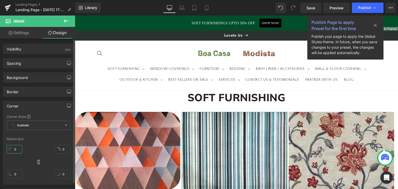
click at [18, 150] on input "0" at bounding box center [15, 149] width 16 height 9
type input "5"
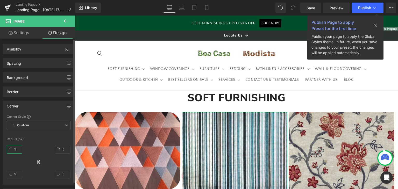
type input "50"
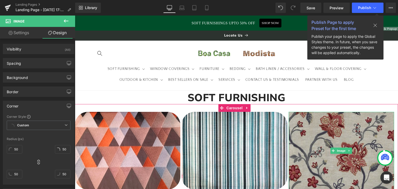
click at [318, 127] on img at bounding box center [341, 151] width 105 height 78
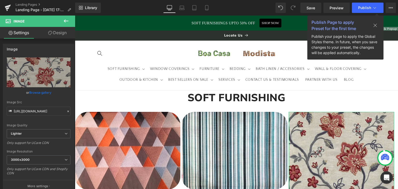
click at [57, 32] on link "Design" at bounding box center [58, 33] width 38 height 12
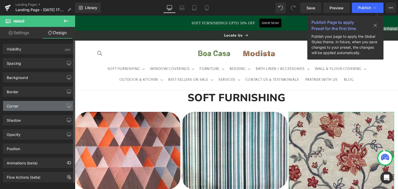
click at [19, 108] on div "Corner" at bounding box center [38, 106] width 71 height 10
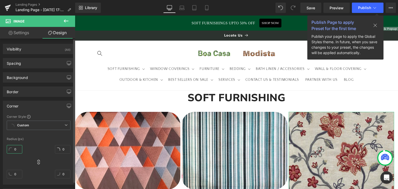
click at [12, 148] on input "0" at bounding box center [15, 149] width 16 height 9
type input "5"
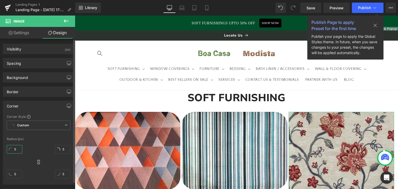
type input "50"
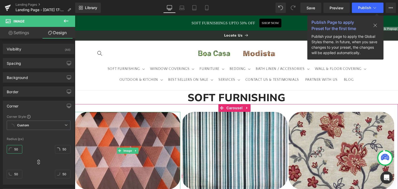
scroll to position [95, 0]
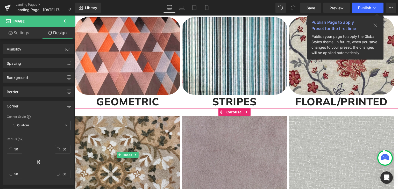
click at [141, 132] on img at bounding box center [127, 155] width 105 height 78
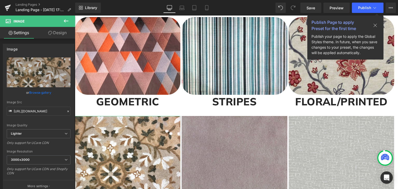
click at [57, 35] on link "Design" at bounding box center [58, 33] width 38 height 12
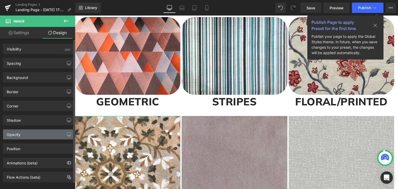
type input "0"
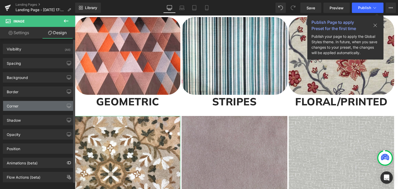
click at [20, 105] on div "Corner" at bounding box center [38, 106] width 71 height 10
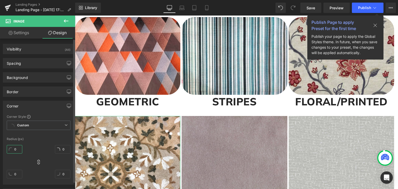
click at [16, 151] on input "0" at bounding box center [15, 149] width 16 height 9
type input "5"
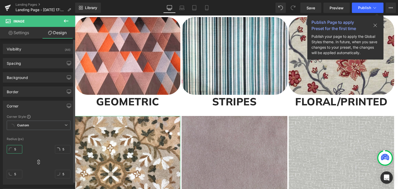
type input "50"
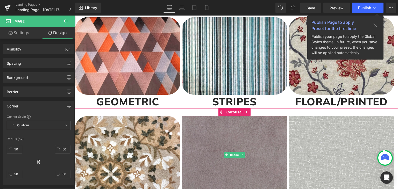
click at [238, 133] on img at bounding box center [234, 155] width 105 height 78
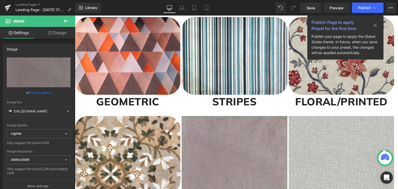
click at [59, 33] on link "Design" at bounding box center [58, 33] width 38 height 12
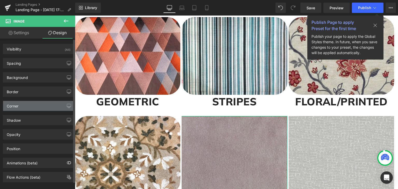
click at [22, 110] on div "Corner" at bounding box center [38, 106] width 71 height 10
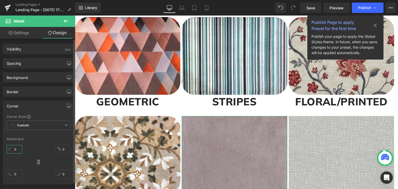
click at [15, 151] on input "0" at bounding box center [15, 149] width 16 height 9
type input "5"
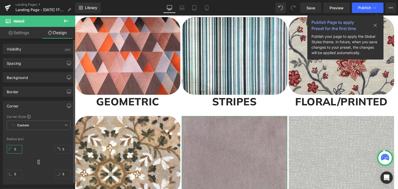
type input "50"
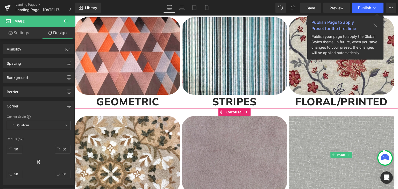
click at [327, 132] on img at bounding box center [341, 155] width 105 height 78
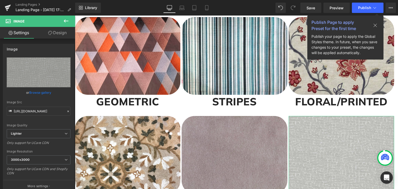
click at [57, 31] on link "Design" at bounding box center [58, 33] width 38 height 12
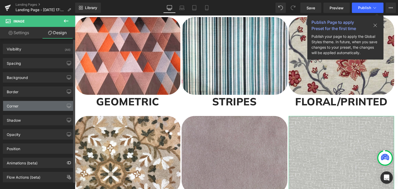
click at [17, 105] on div "Corner" at bounding box center [13, 104] width 12 height 7
click at [21, 108] on div "Corner" at bounding box center [38, 106] width 71 height 10
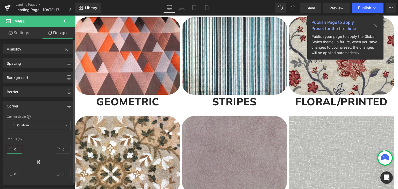
click at [17, 150] on input "0" at bounding box center [15, 149] width 16 height 9
type input "5"
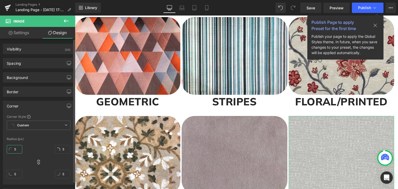
type input "50"
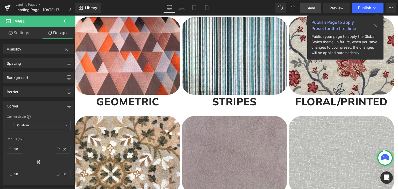
click at [309, 7] on span "Save" at bounding box center [310, 7] width 9 height 5
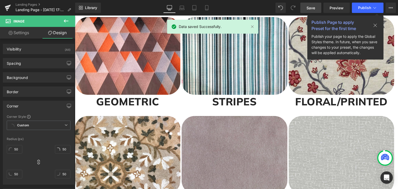
click at [309, 7] on span "Save" at bounding box center [310, 7] width 9 height 5
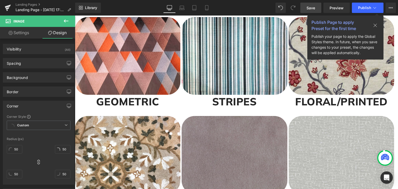
scroll to position [0, 0]
